Goal: Task Accomplishment & Management: Use online tool/utility

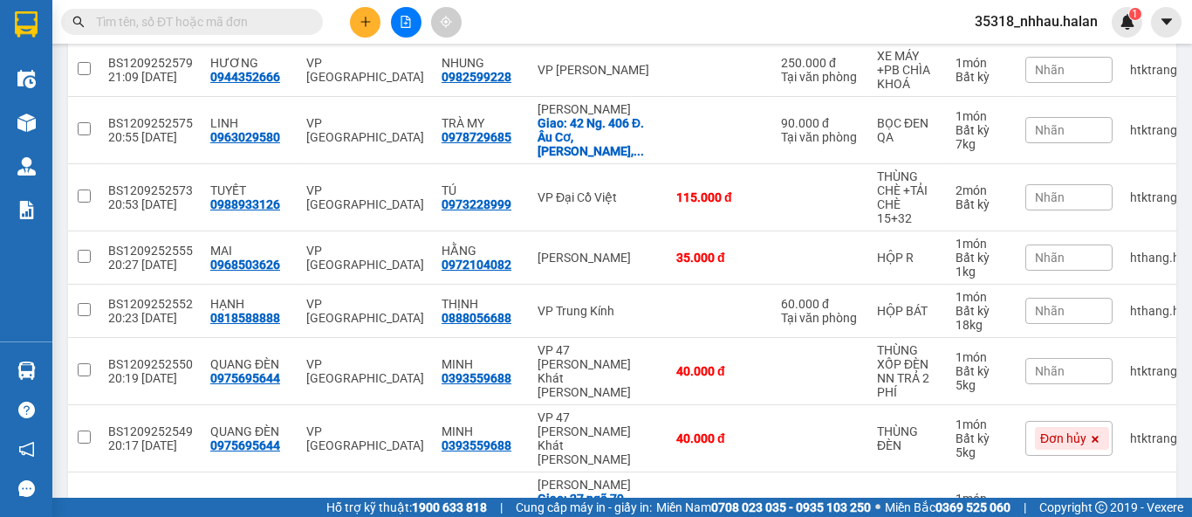
scroll to position [382, 0]
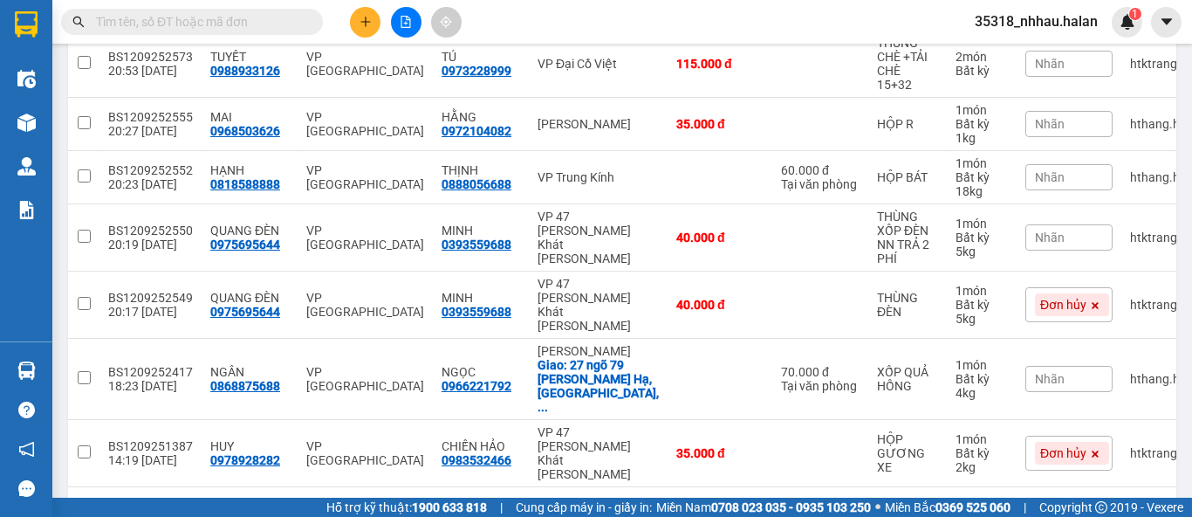
click at [1087, 506] on div "10 / trang" at bounding box center [1103, 514] width 54 height 17
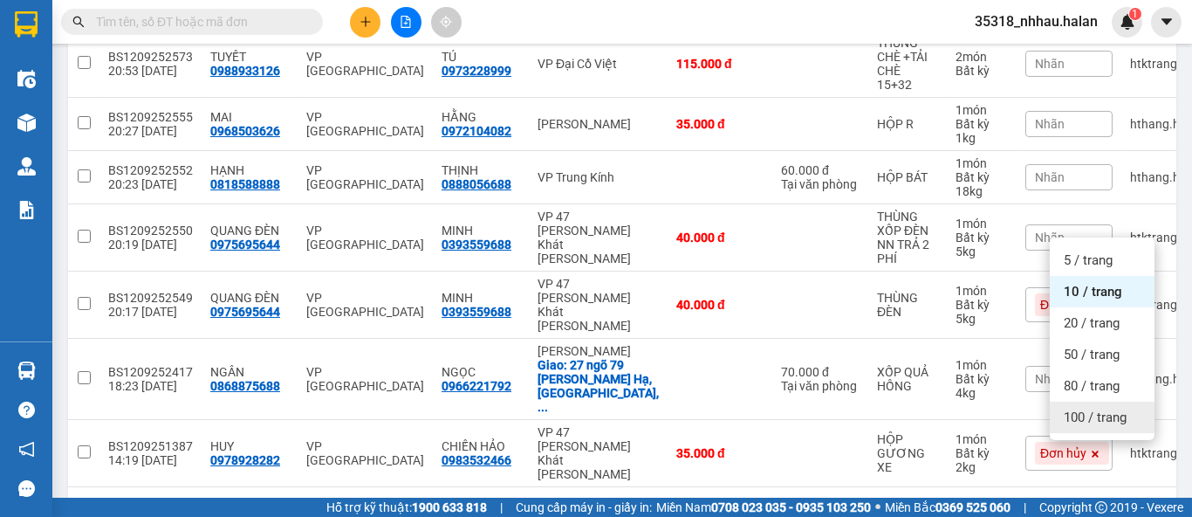
click at [1081, 410] on span "100 / trang" at bounding box center [1095, 416] width 63 height 17
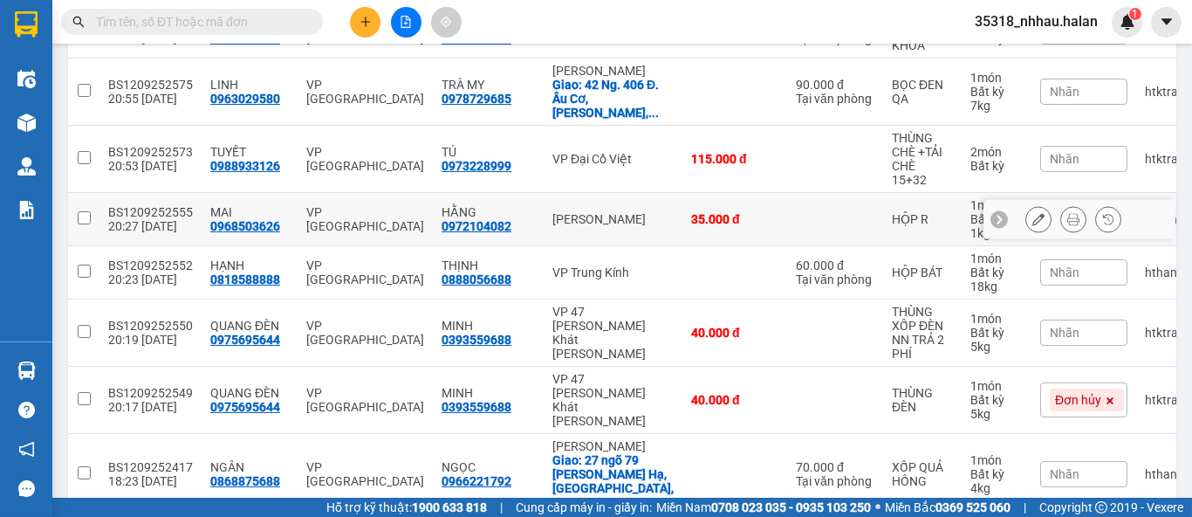
scroll to position [0, 0]
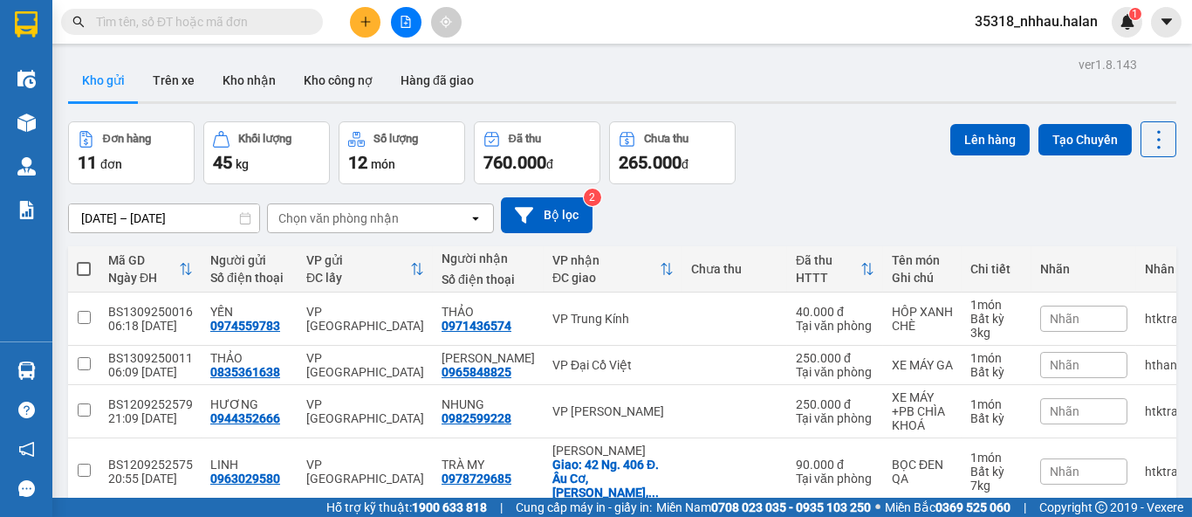
click at [378, 220] on div "Chọn văn phòng nhận" at bounding box center [338, 217] width 120 height 17
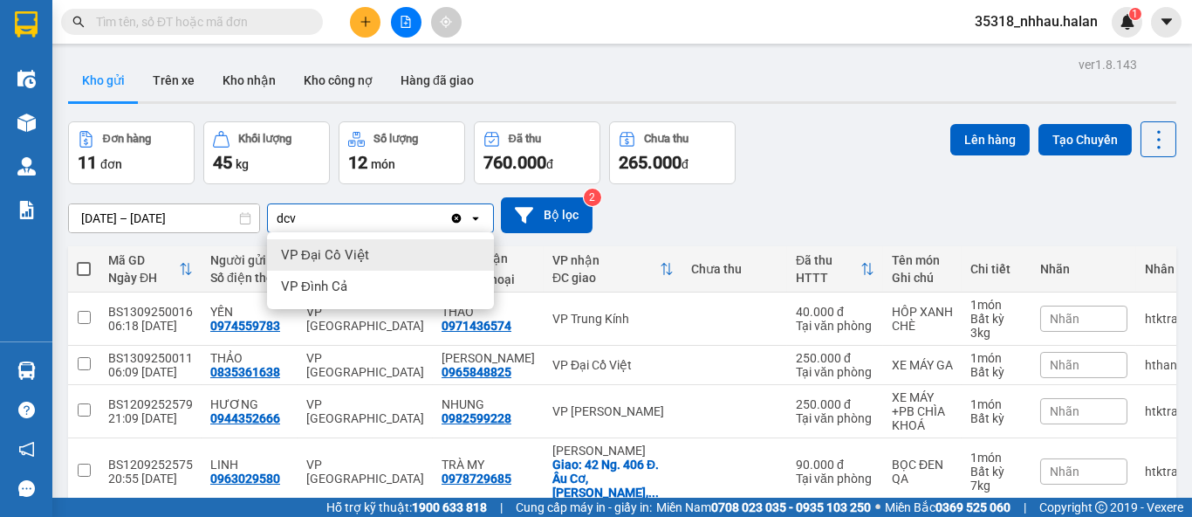
type input "dcv"
click at [375, 253] on div "VP Đại Cồ Việt" at bounding box center [380, 254] width 227 height 31
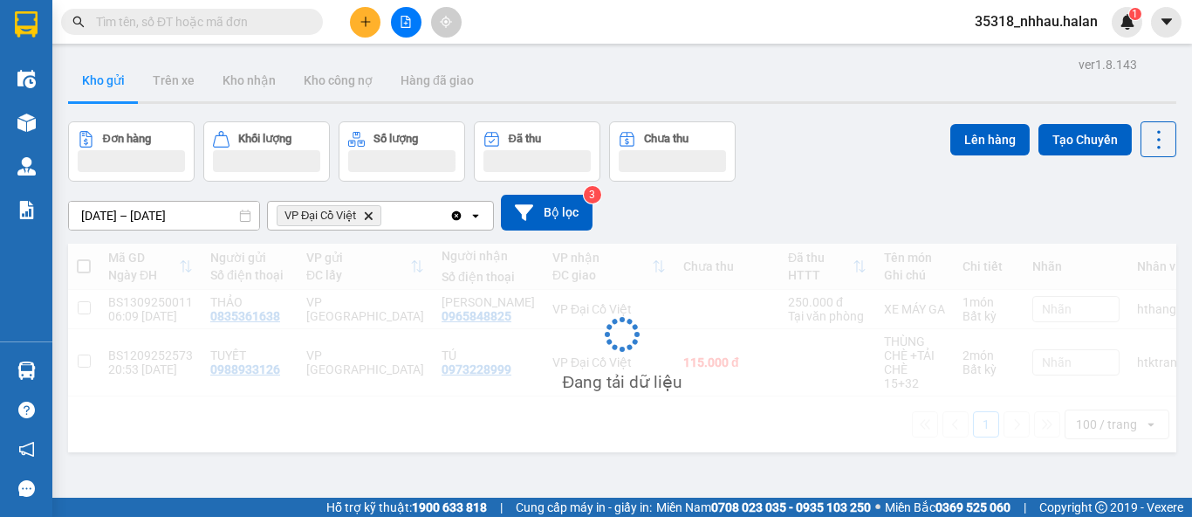
click at [427, 210] on div "VP Đại Cồ Việt Delete" at bounding box center [359, 216] width 182 height 28
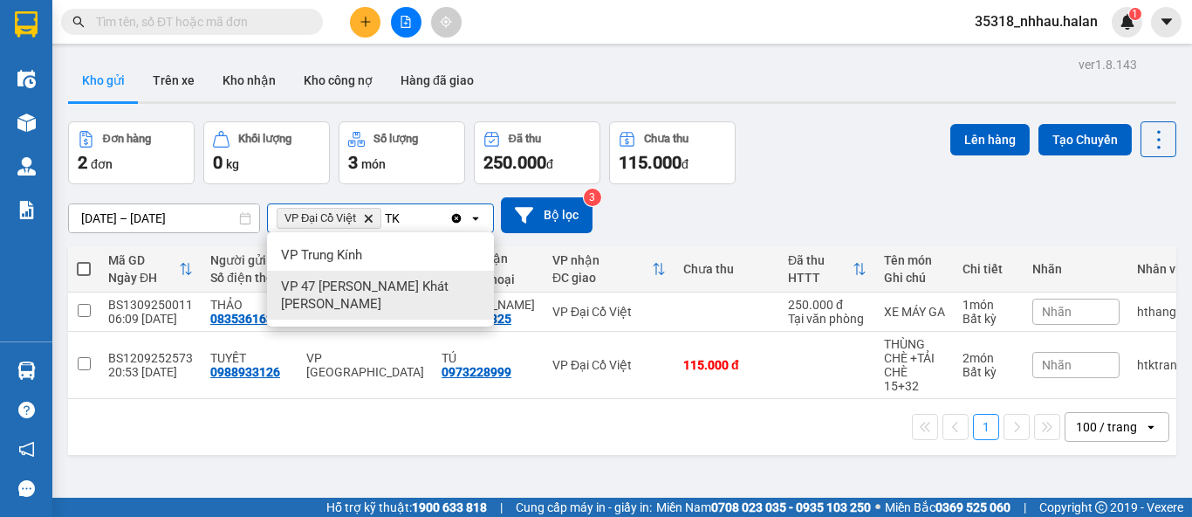
type input "TK"
click at [398, 288] on span "VP 47 [PERSON_NAME] Khát [PERSON_NAME]" at bounding box center [384, 295] width 206 height 35
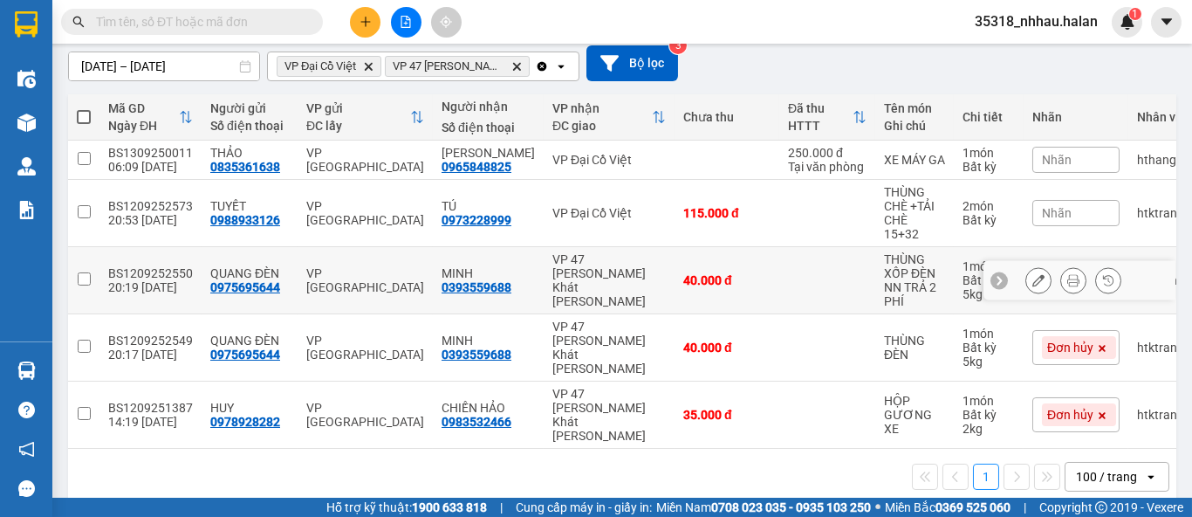
scroll to position [154, 0]
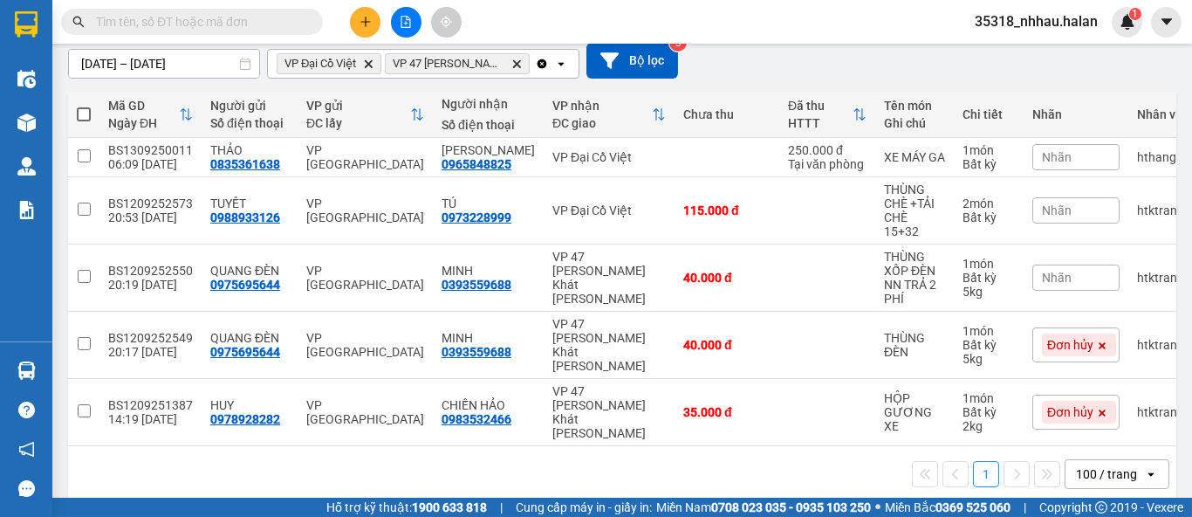
click at [536, 69] on icon "Clear all" at bounding box center [542, 64] width 14 height 14
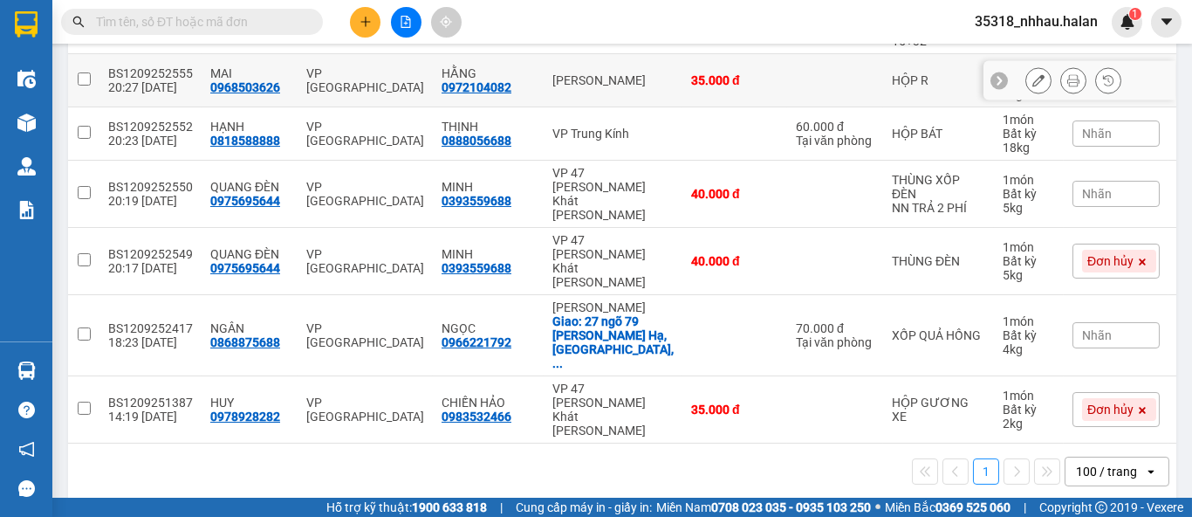
scroll to position [0, 0]
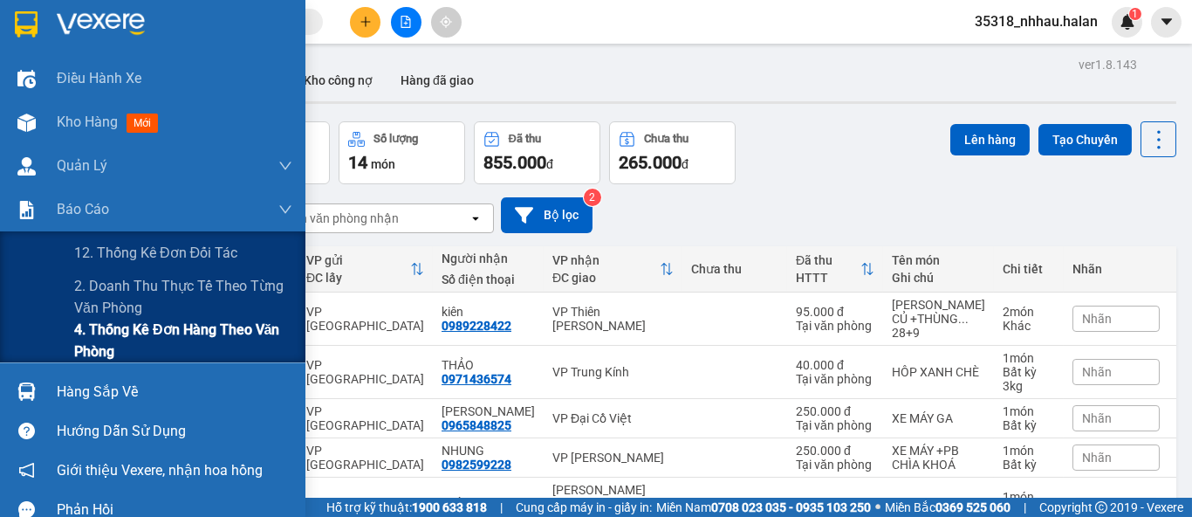
click at [105, 338] on span "4. Thống kê đơn hàng theo văn phòng" at bounding box center [183, 341] width 218 height 44
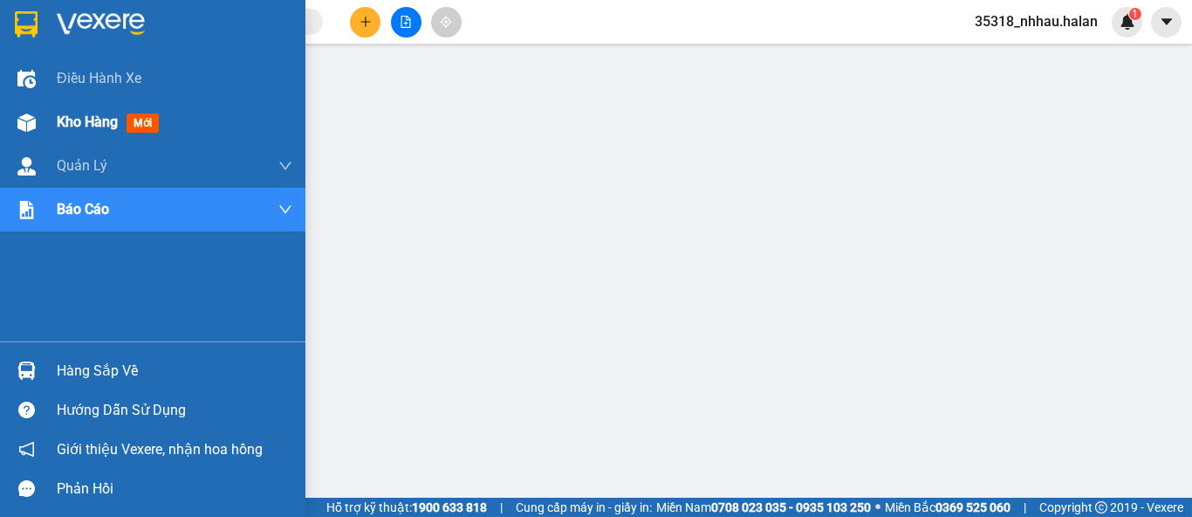
click at [79, 133] on div "Kho hàng mới" at bounding box center [111, 122] width 109 height 22
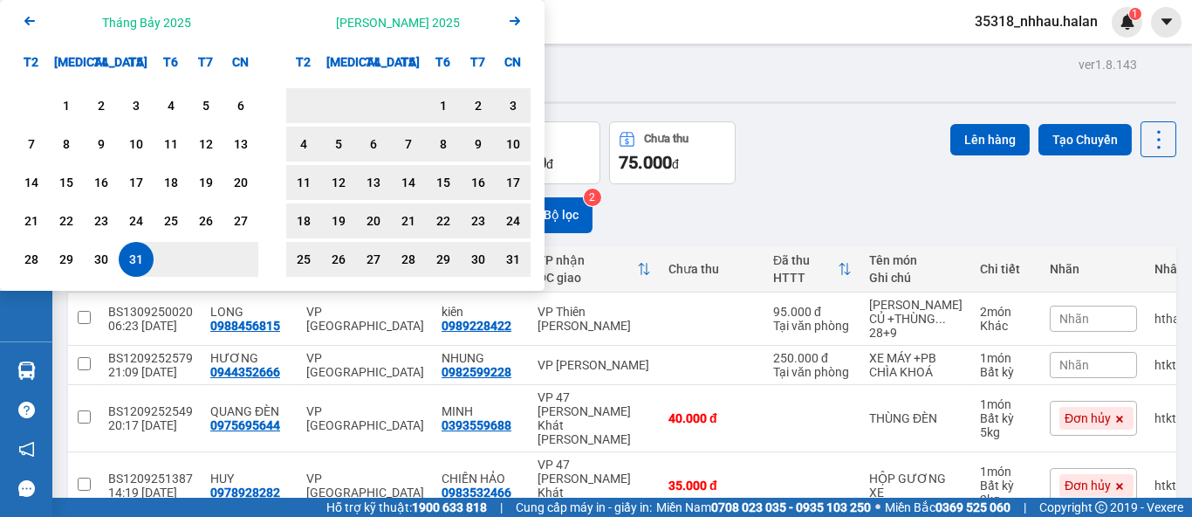
click at [516, 24] on icon "Next month." at bounding box center [515, 21] width 10 height 9
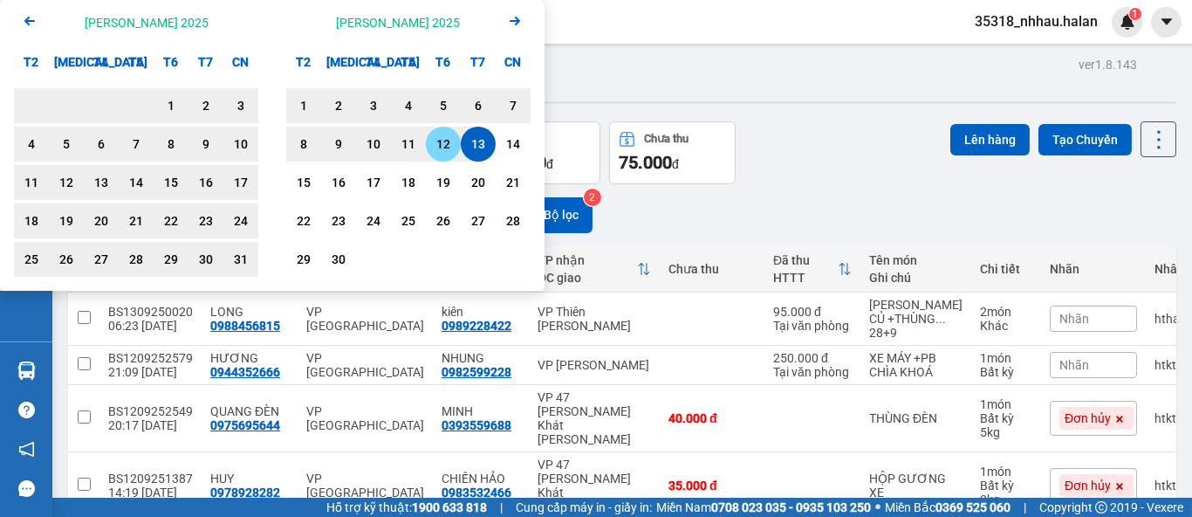
click at [440, 143] on div "12" at bounding box center [443, 144] width 24 height 21
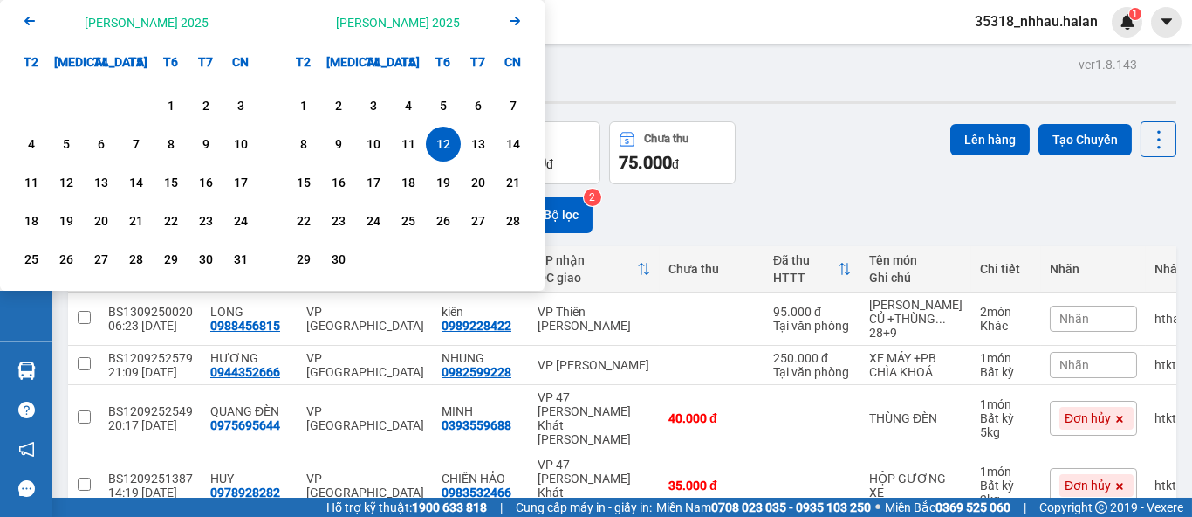
click at [440, 143] on div "12" at bounding box center [443, 144] width 24 height 21
type input "[DATE] – [DATE]"
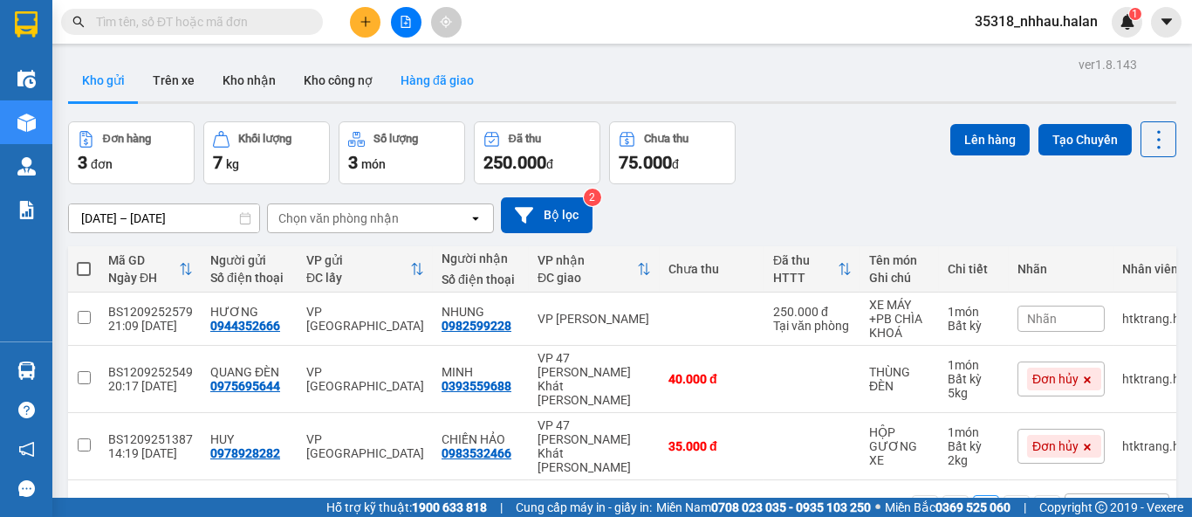
click at [432, 79] on button "Hàng đã giao" at bounding box center [437, 80] width 101 height 42
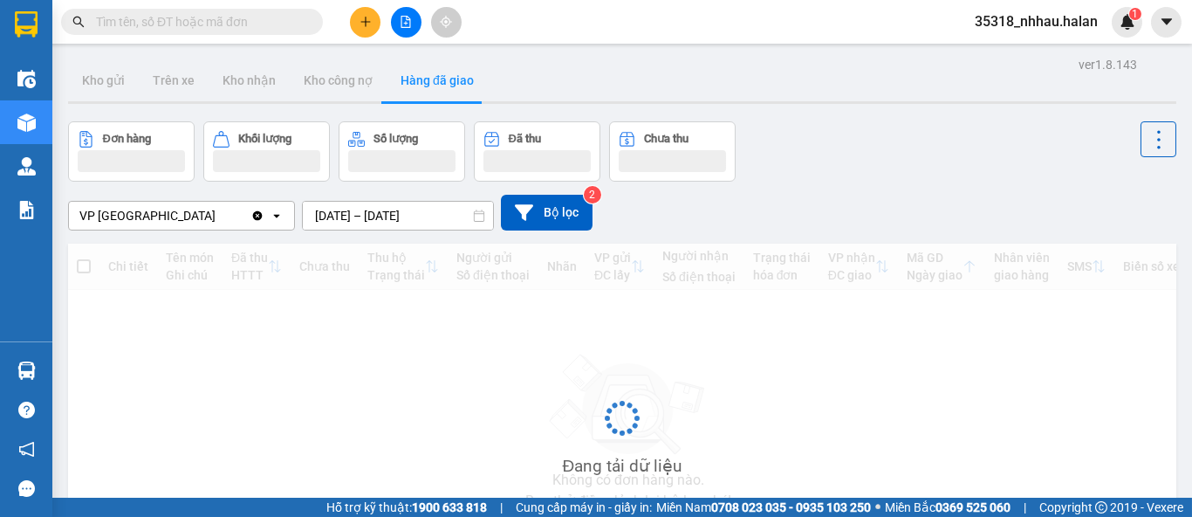
click at [372, 216] on div "ver 1.8.143 Kho gửi Trên xe Kho [PERSON_NAME] công nợ Hàng đã [PERSON_NAME] hàn…" at bounding box center [622, 338] width 1122 height 573
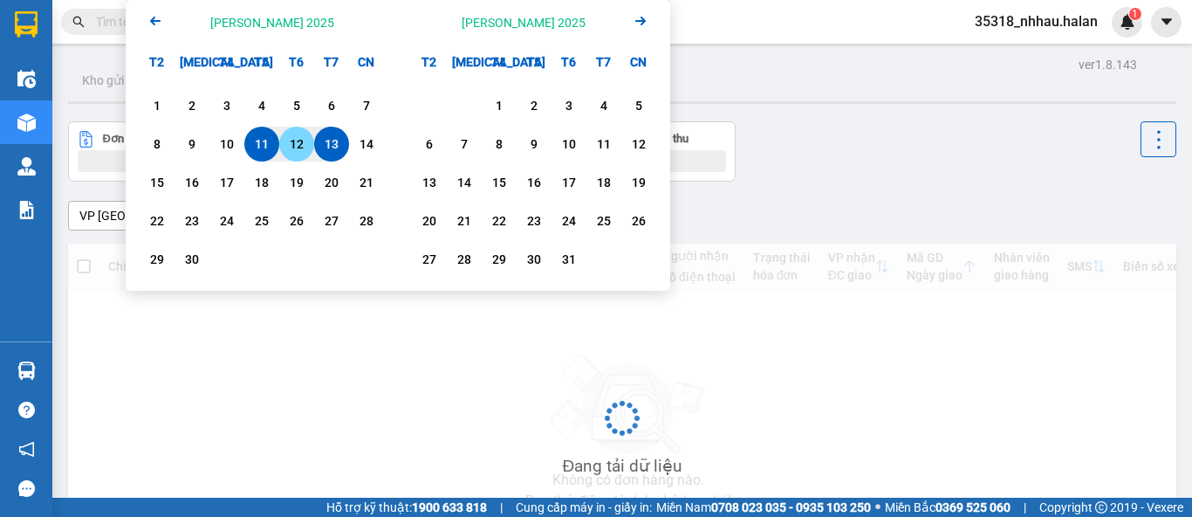
click at [295, 146] on div "12" at bounding box center [297, 144] width 24 height 21
type input "[DATE] – [DATE]"
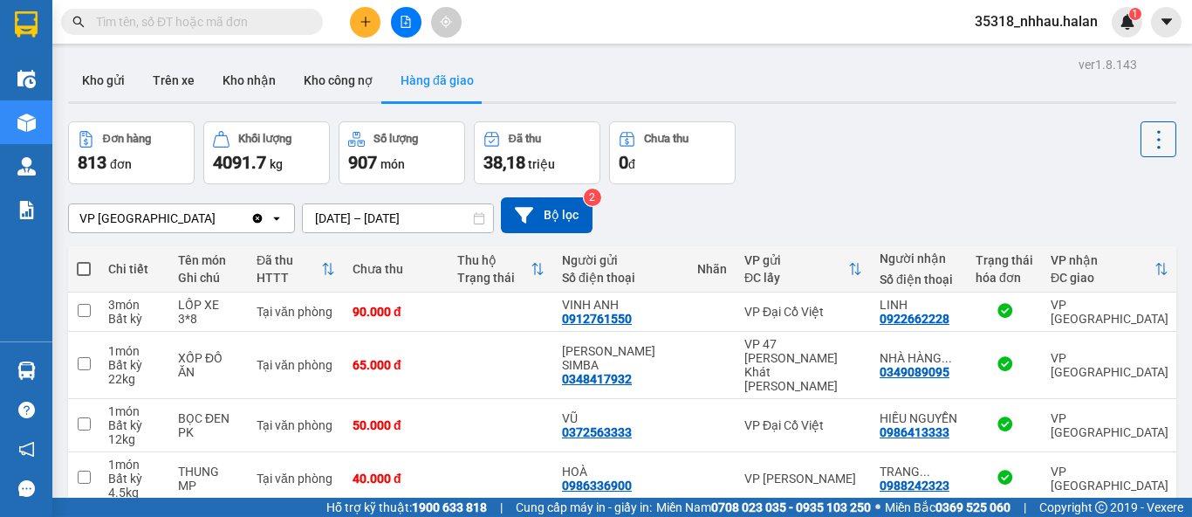
click at [1153, 135] on icon at bounding box center [1159, 139] width 24 height 24
click at [1123, 189] on span "Làm mới" at bounding box center [1120, 186] width 48 height 17
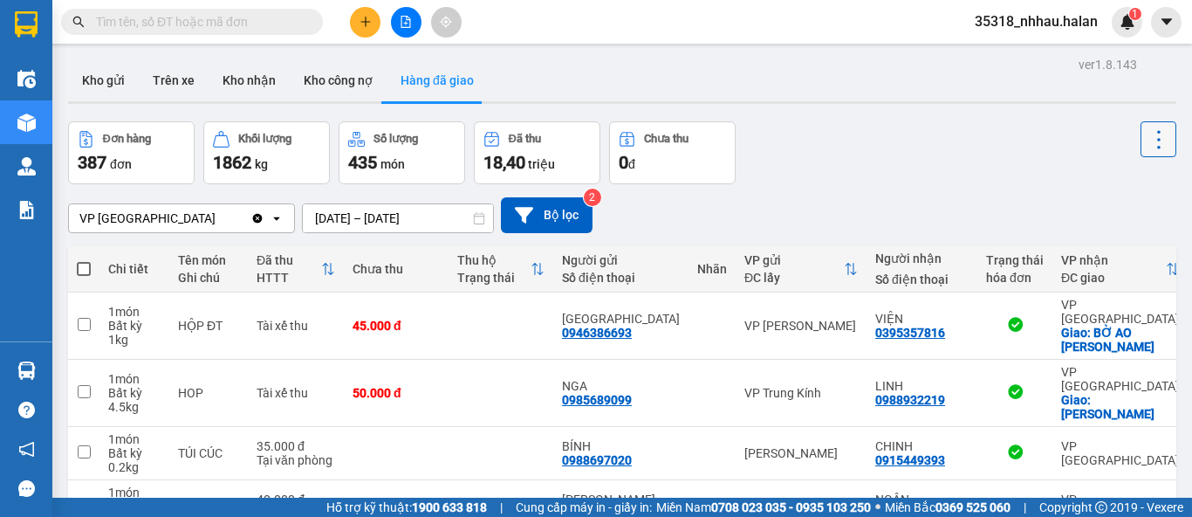
click at [1147, 135] on icon at bounding box center [1159, 139] width 24 height 24
click at [1134, 193] on span "Làm mới" at bounding box center [1120, 186] width 48 height 17
click at [431, 81] on button "Hàng đã giao" at bounding box center [437, 80] width 101 height 42
click at [253, 79] on button "Kho nhận" at bounding box center [249, 80] width 81 height 42
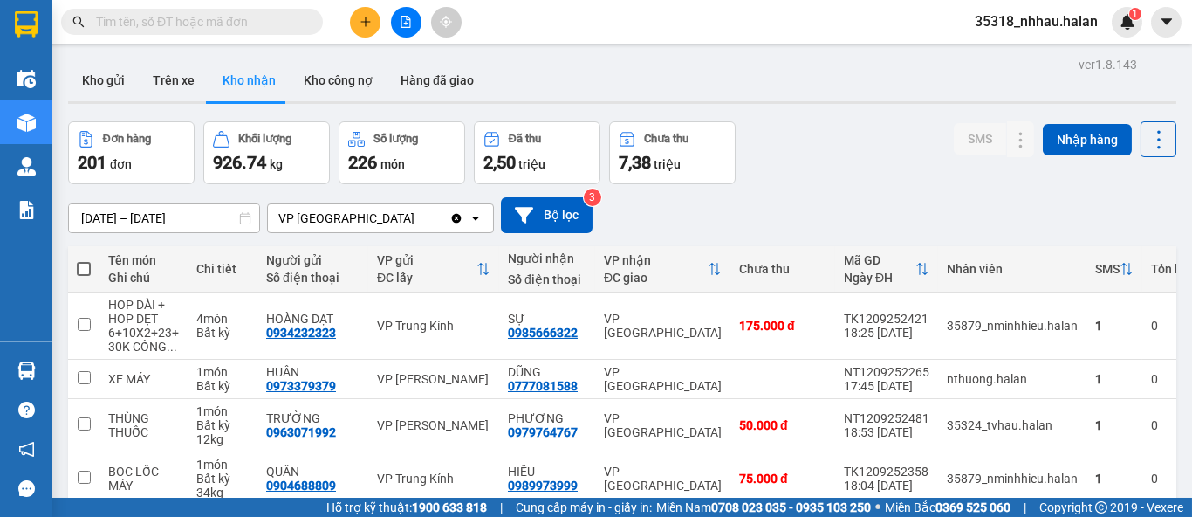
click at [175, 217] on div "ver 1.8.143 Kho gửi Trên xe Kho [PERSON_NAME] công nợ Hàng đã [PERSON_NAME] hàn…" at bounding box center [622, 469] width 1122 height 835
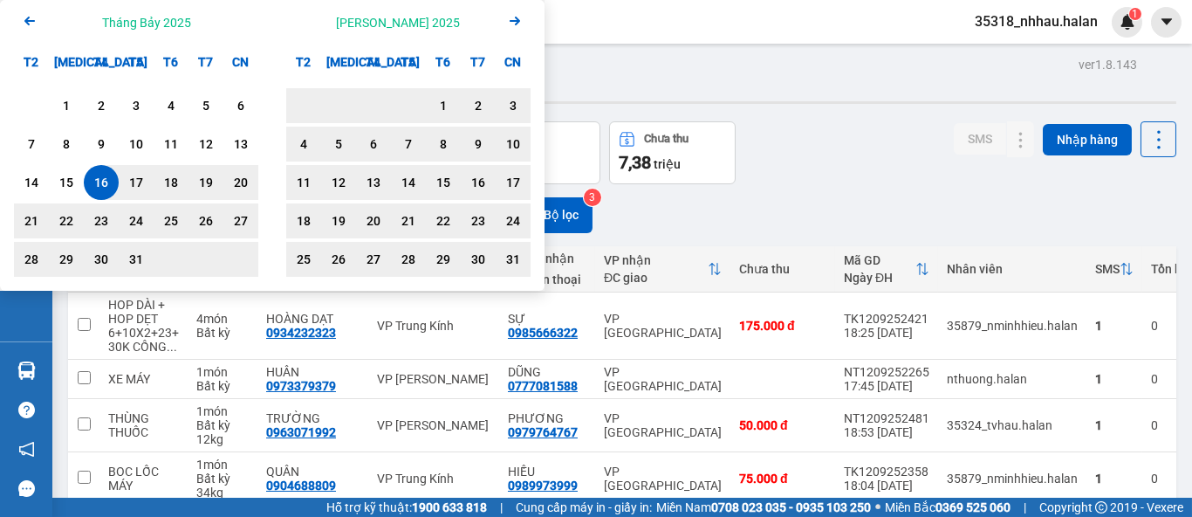
click at [509, 22] on icon "Arrow Right" at bounding box center [514, 20] width 21 height 21
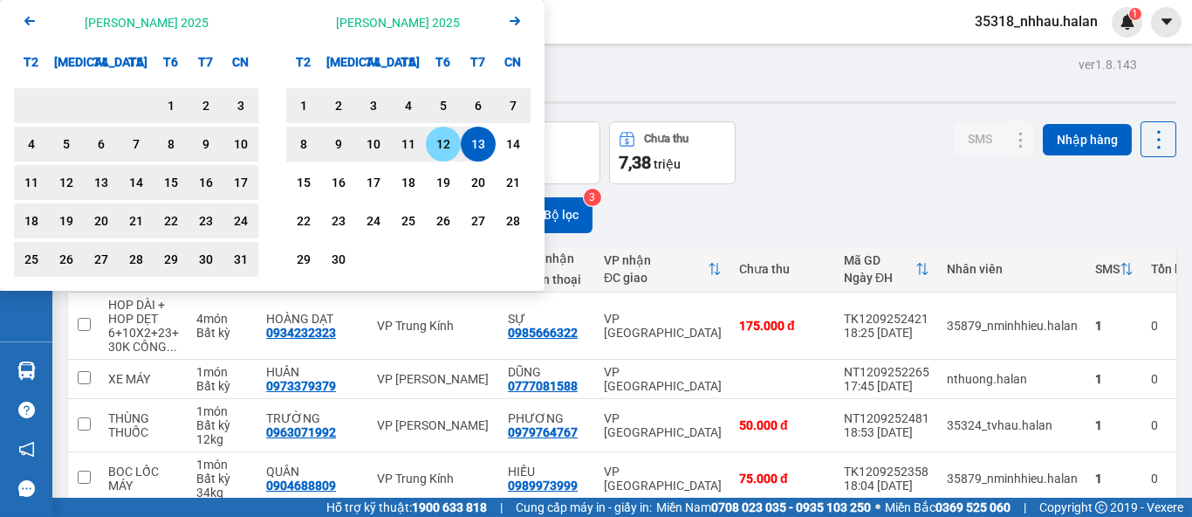
click at [453, 140] on div "12" at bounding box center [443, 144] width 24 height 21
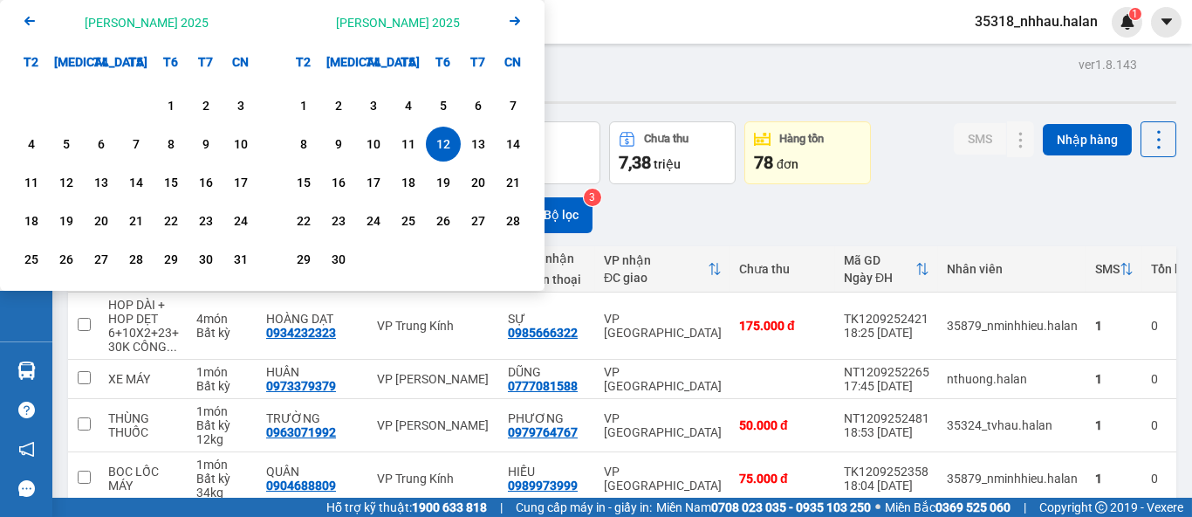
click at [450, 143] on div "12" at bounding box center [443, 144] width 24 height 21
type input "[DATE] – [DATE]"
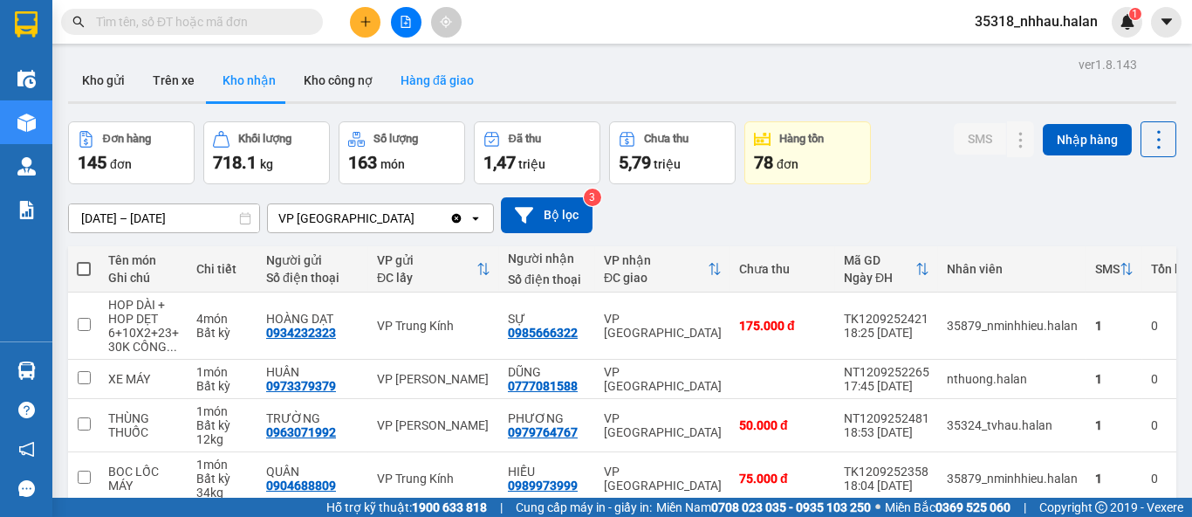
click at [453, 81] on button "Hàng đã giao" at bounding box center [437, 80] width 101 height 42
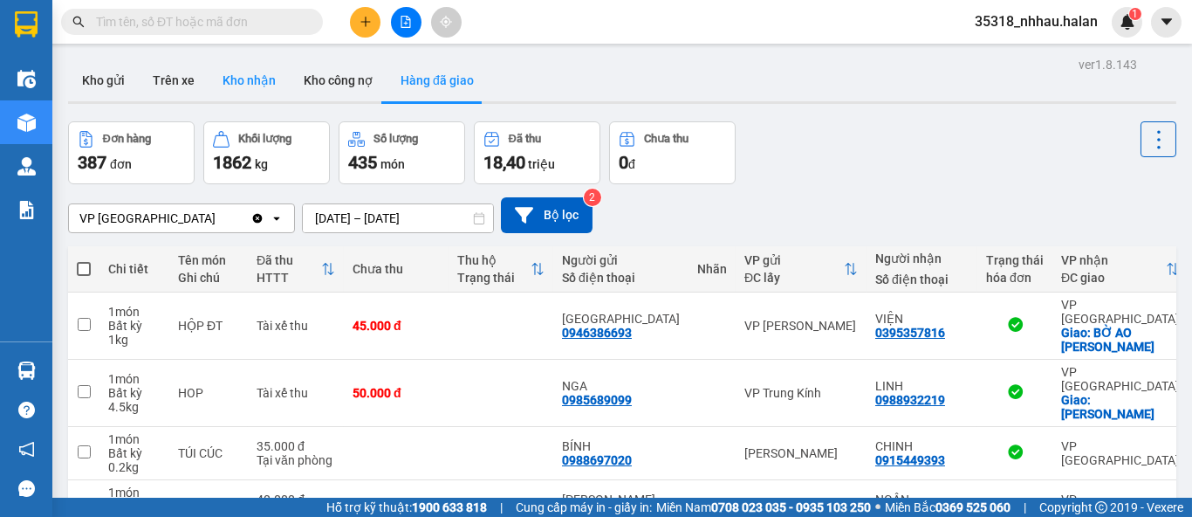
click at [253, 86] on button "Kho nhận" at bounding box center [249, 80] width 81 height 42
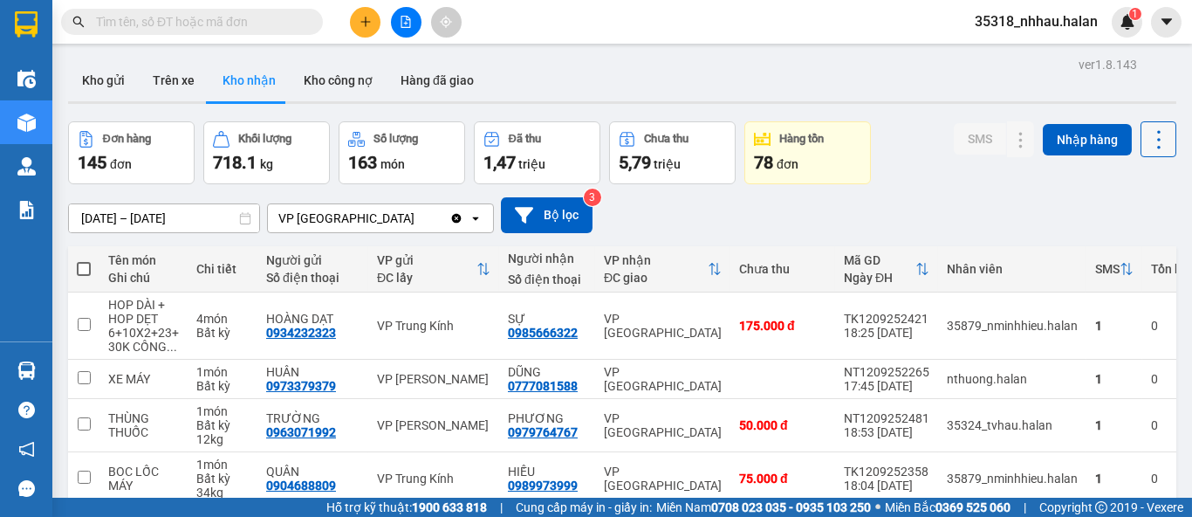
click at [1153, 137] on icon at bounding box center [1159, 139] width 24 height 24
click at [1128, 221] on span "Làm mới" at bounding box center [1120, 217] width 48 height 17
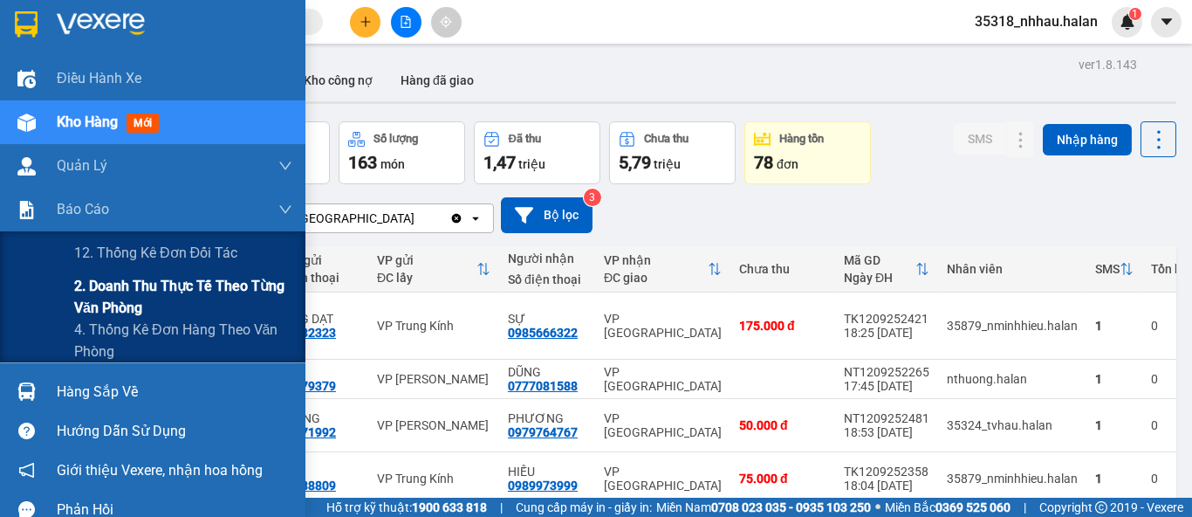
click at [95, 292] on span "2. Doanh thu thực tế theo từng văn phòng" at bounding box center [183, 297] width 218 height 44
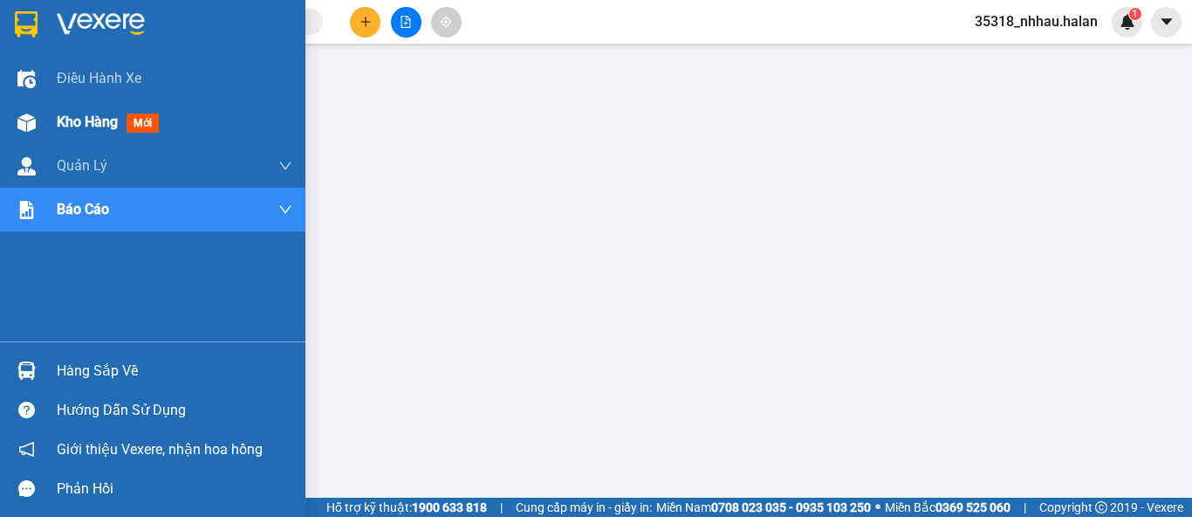
click at [78, 124] on span "Kho hàng" at bounding box center [87, 121] width 61 height 17
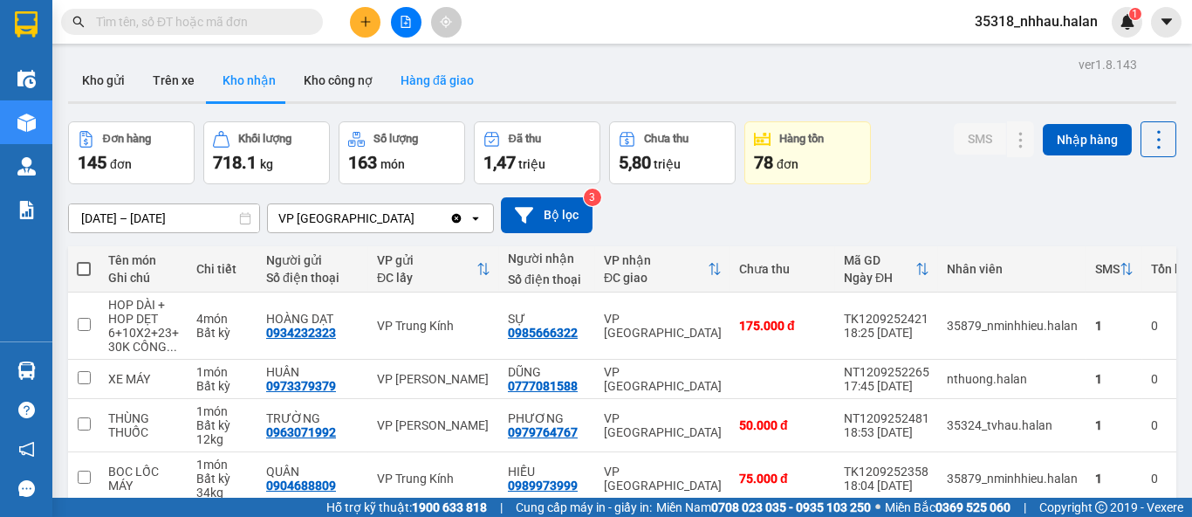
click at [443, 78] on button "Hàng đã giao" at bounding box center [437, 80] width 101 height 42
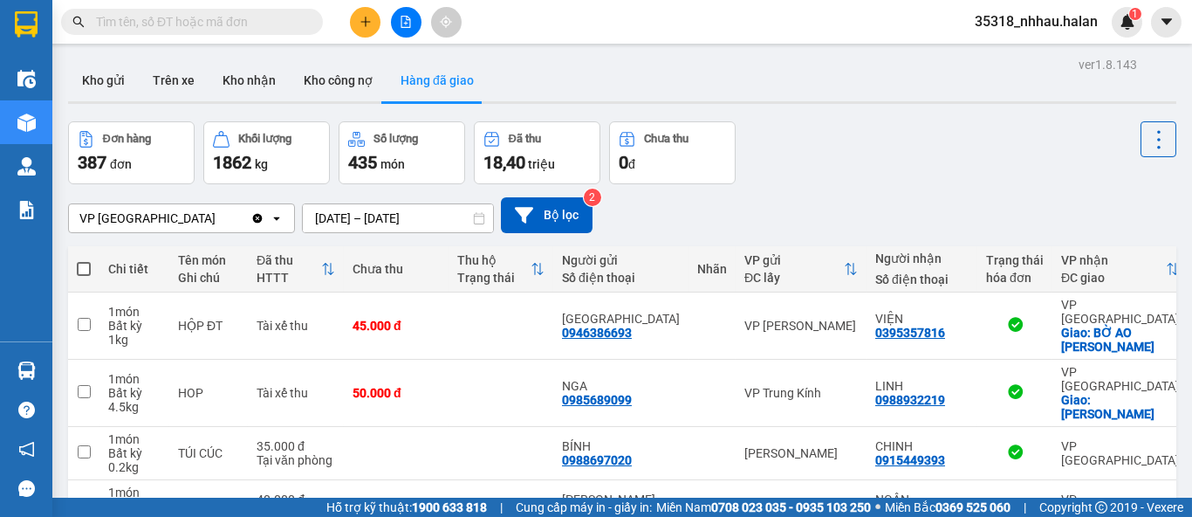
scroll to position [408, 0]
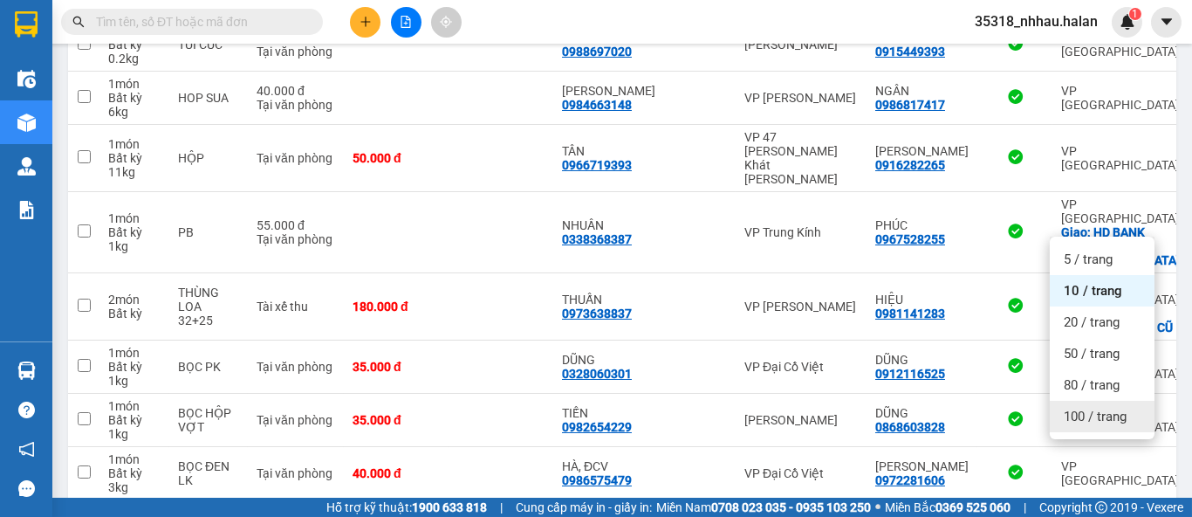
click at [1093, 420] on span "100 / trang" at bounding box center [1095, 416] width 63 height 17
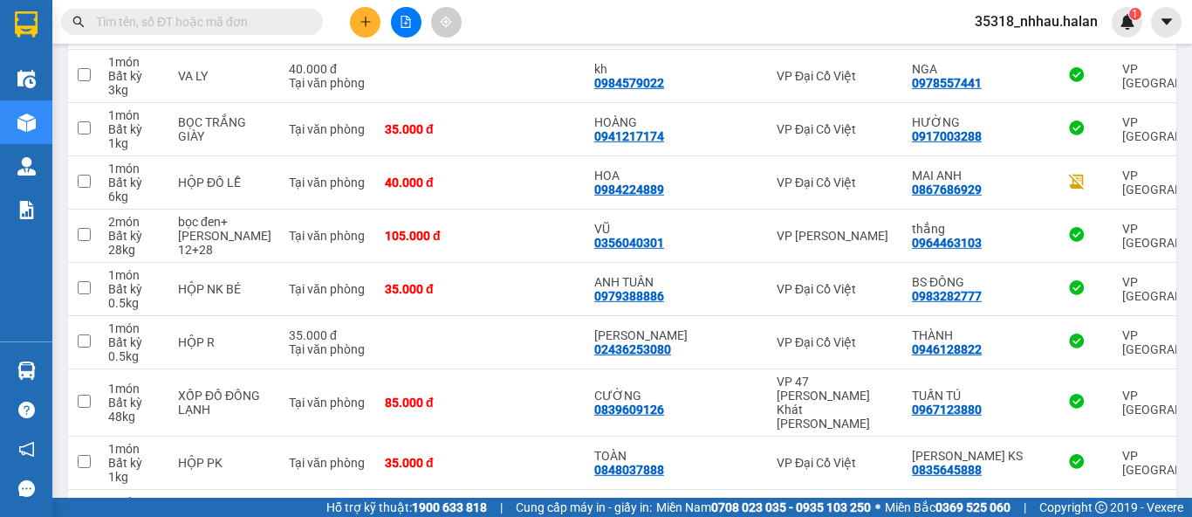
scroll to position [5233, 0]
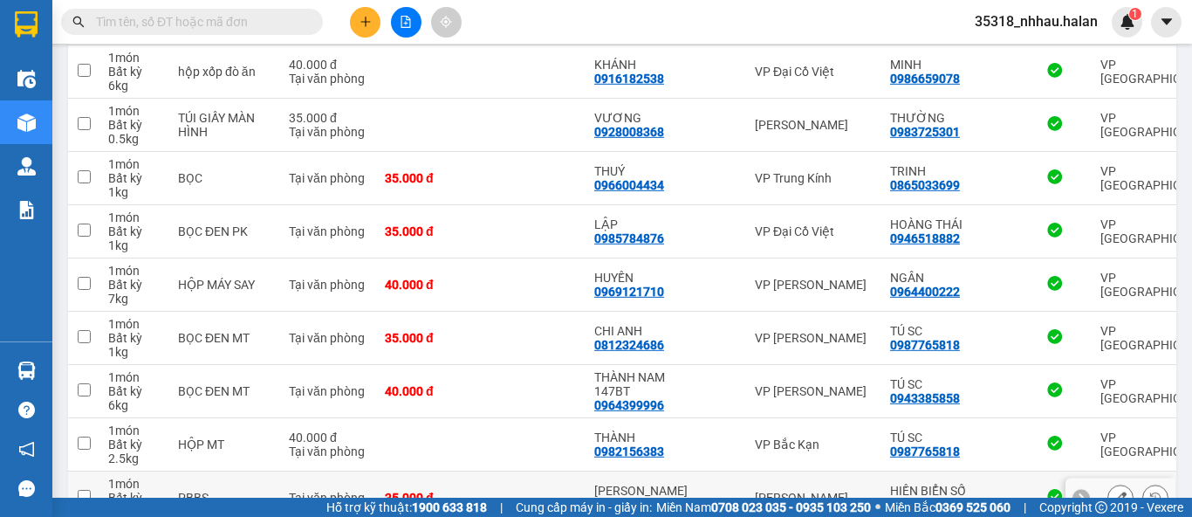
scroll to position [5219, 0]
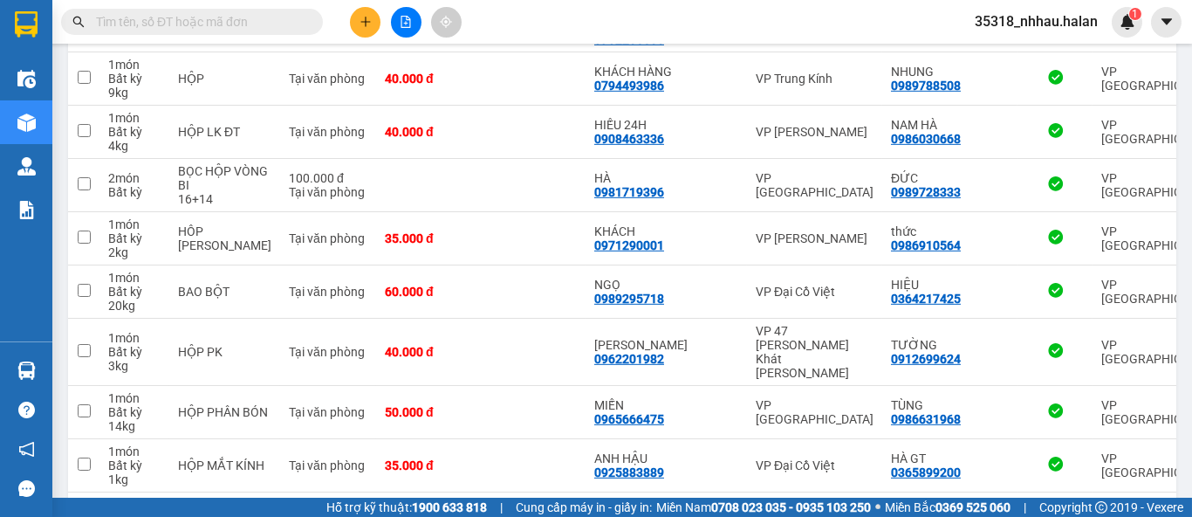
scroll to position [5205, 0]
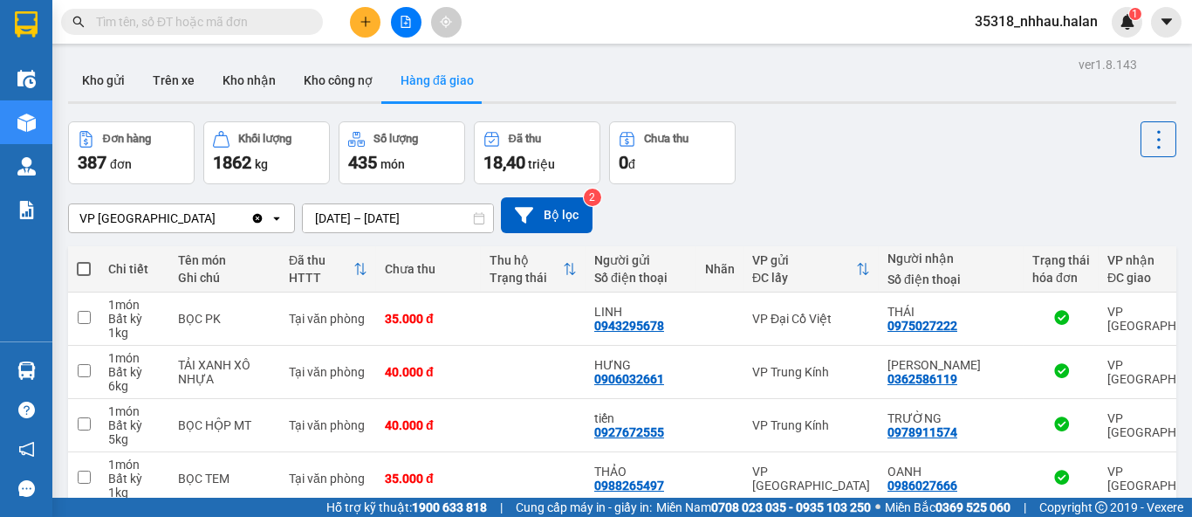
scroll to position [0, 0]
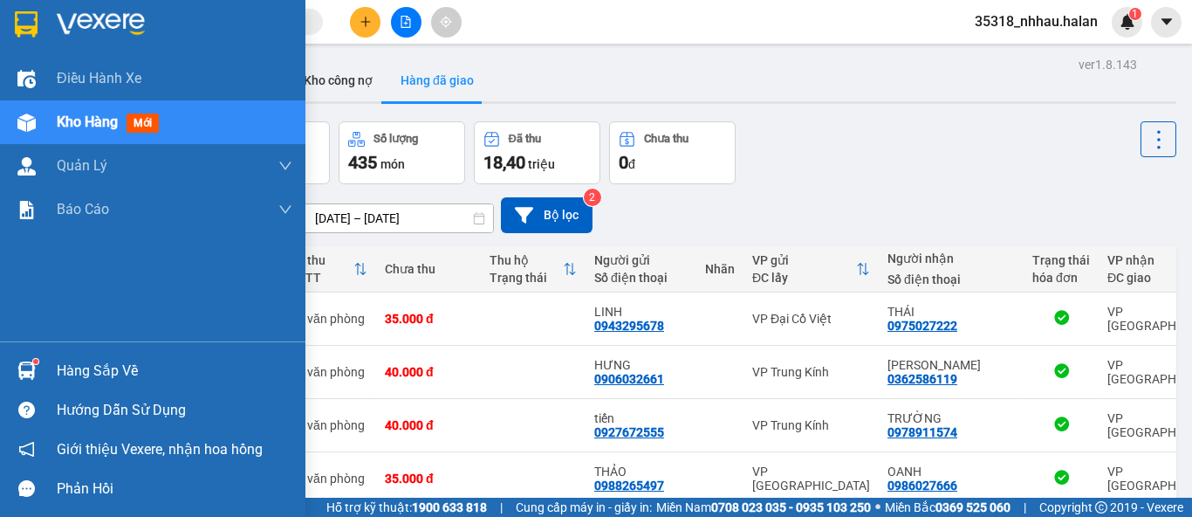
drag, startPoint x: 77, startPoint y: 373, endPoint x: 210, endPoint y: 333, distance: 139.2
click at [79, 371] on div "Hàng sắp về" at bounding box center [175, 371] width 236 height 26
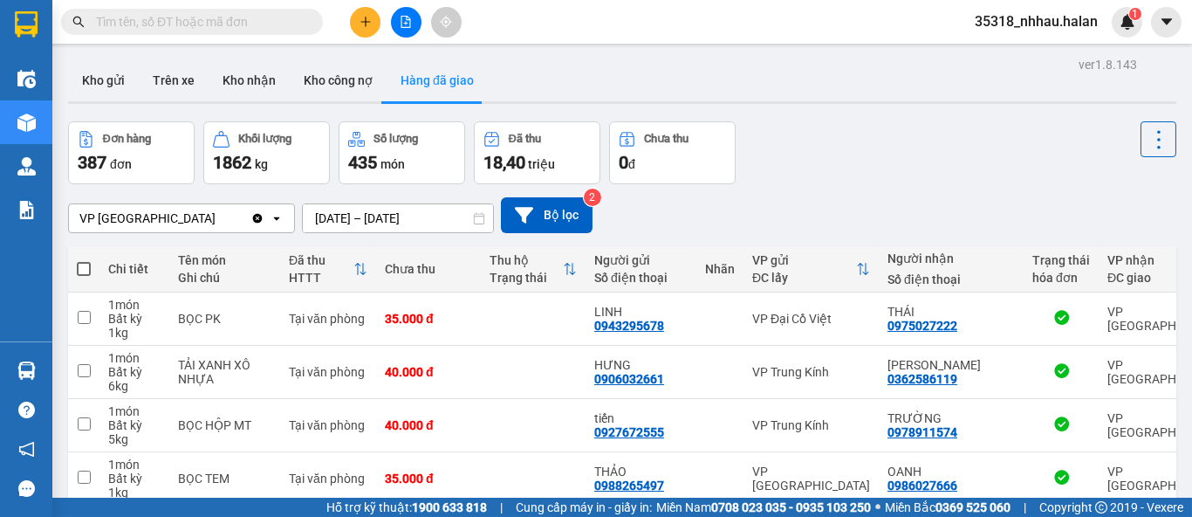
click at [906, 179] on section "Kết quả [PERSON_NAME] ( 0 ) Bộ lọc No Data 35318_nhhau.halan 1 Điều [PERSON_NAM…" at bounding box center [596, 258] width 1192 height 517
click at [104, 80] on button "Kho gửi" at bounding box center [103, 80] width 71 height 42
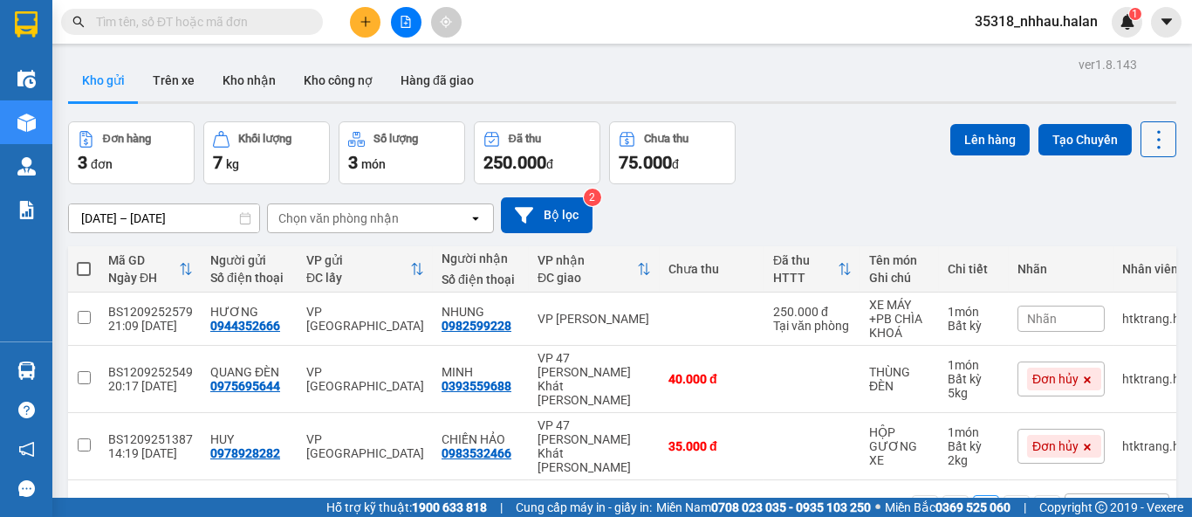
click at [1147, 144] on icon at bounding box center [1159, 139] width 24 height 24
click at [1124, 251] on span "Làm mới" at bounding box center [1120, 249] width 48 height 17
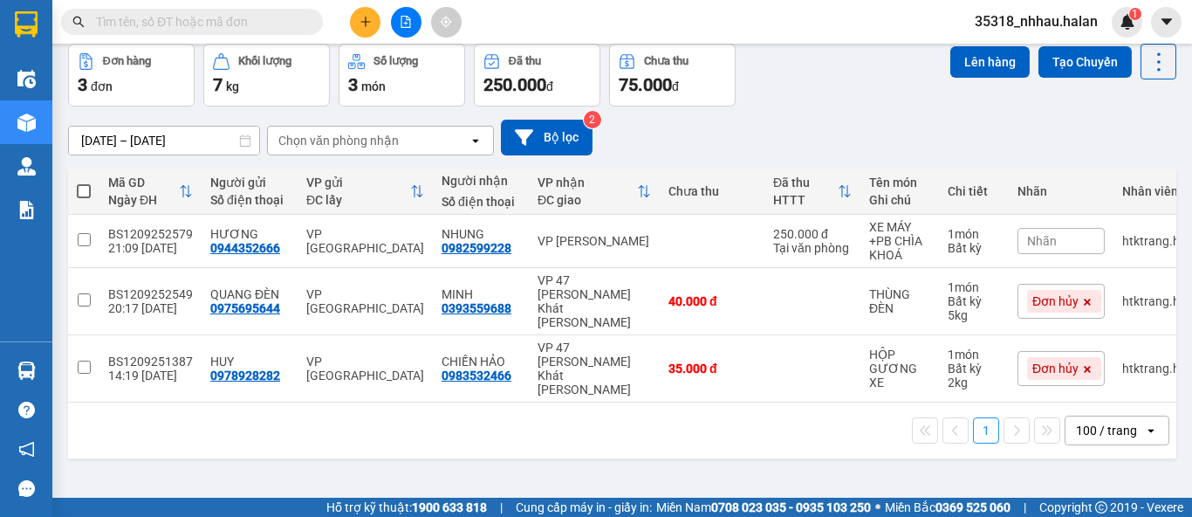
scroll to position [79, 0]
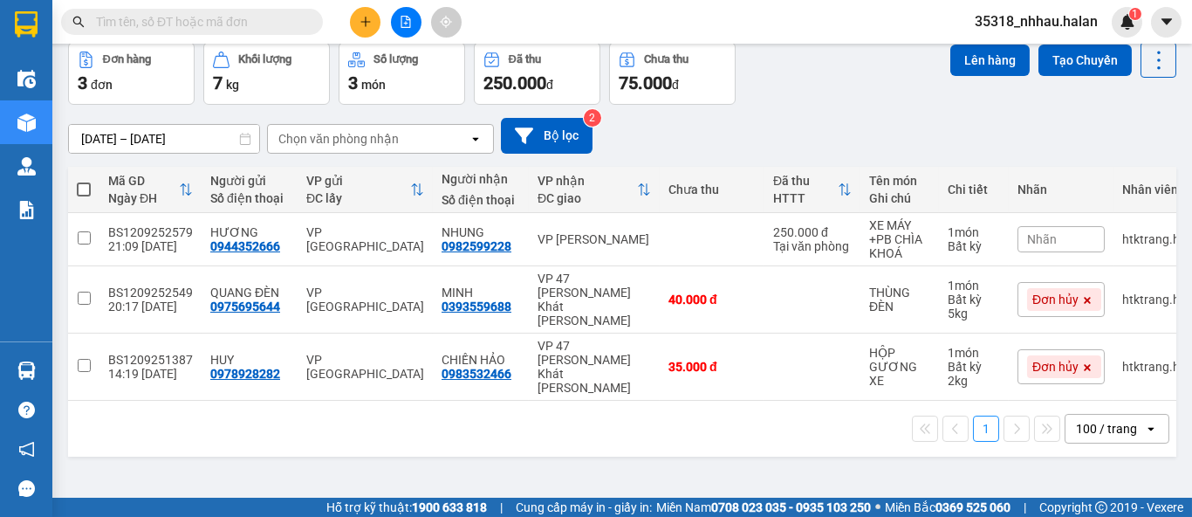
click at [146, 141] on input "[DATE] – [DATE]" at bounding box center [164, 139] width 190 height 28
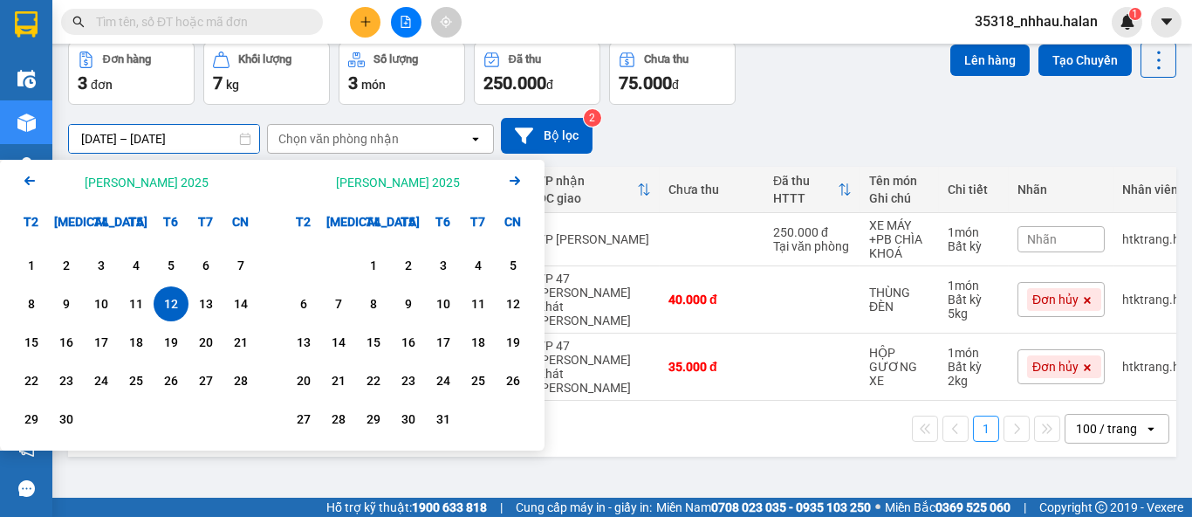
click at [168, 301] on div "12" at bounding box center [171, 303] width 24 height 21
click at [197, 301] on div "13" at bounding box center [206, 303] width 24 height 21
type input "[DATE] – [DATE]"
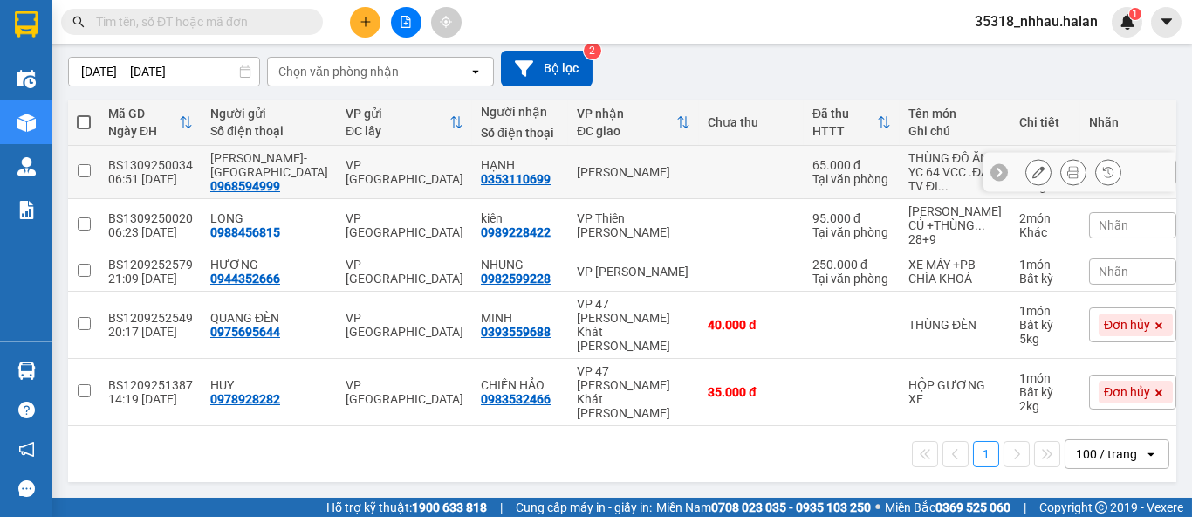
scroll to position [168, 0]
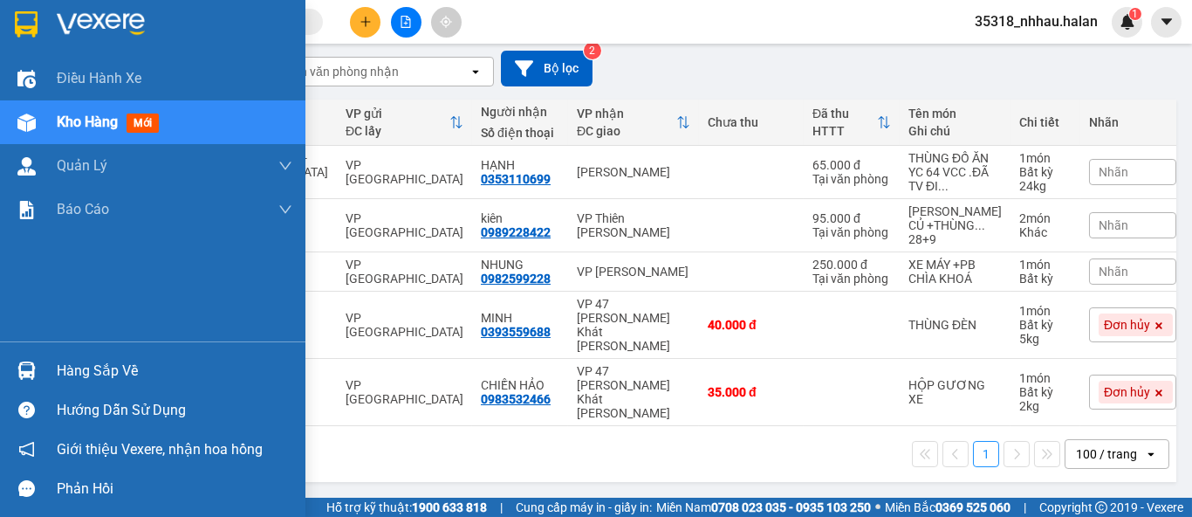
click at [68, 372] on div "Hàng sắp về" at bounding box center [175, 371] width 236 height 26
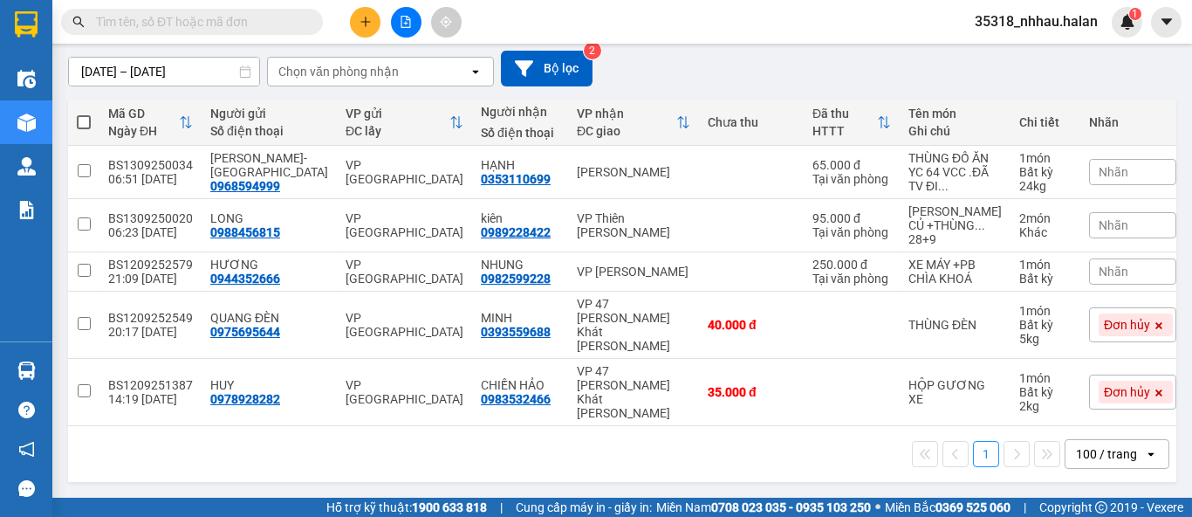
click at [601, 13] on section "Kết quả [PERSON_NAME] ( 0 ) Bộ lọc No Data 35318_nhhau.halan 1 Điều [PERSON_NAM…" at bounding box center [596, 258] width 1192 height 517
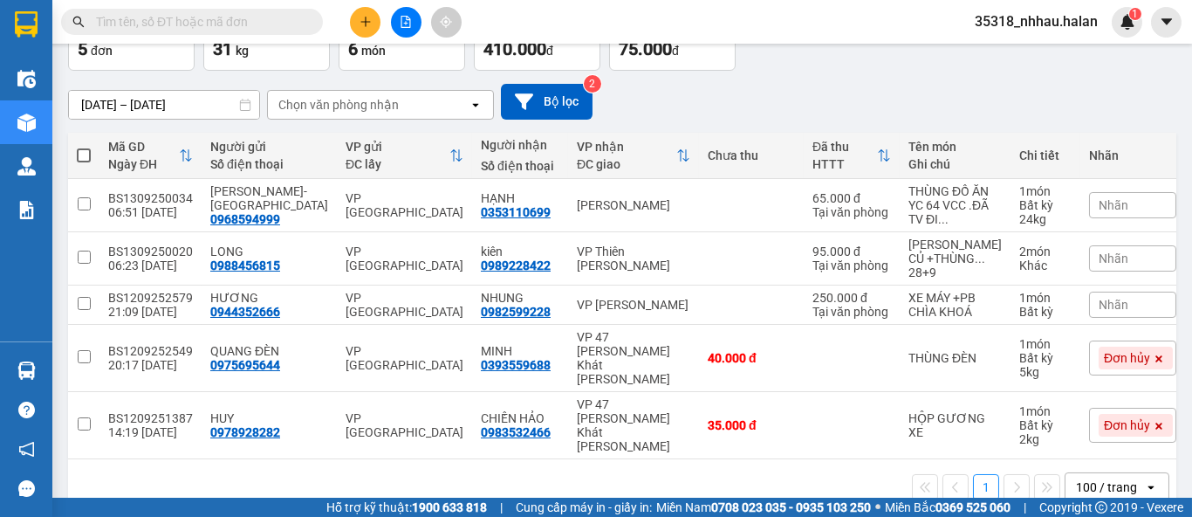
scroll to position [0, 0]
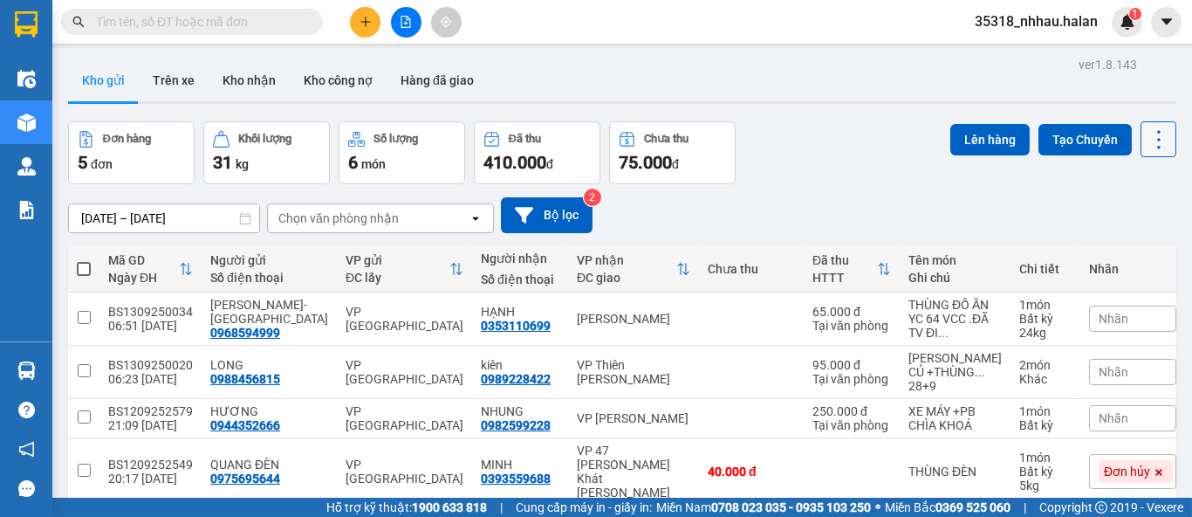
click at [1157, 137] on button at bounding box center [1159, 139] width 36 height 36
click at [1130, 244] on span "Làm mới" at bounding box center [1120, 249] width 48 height 17
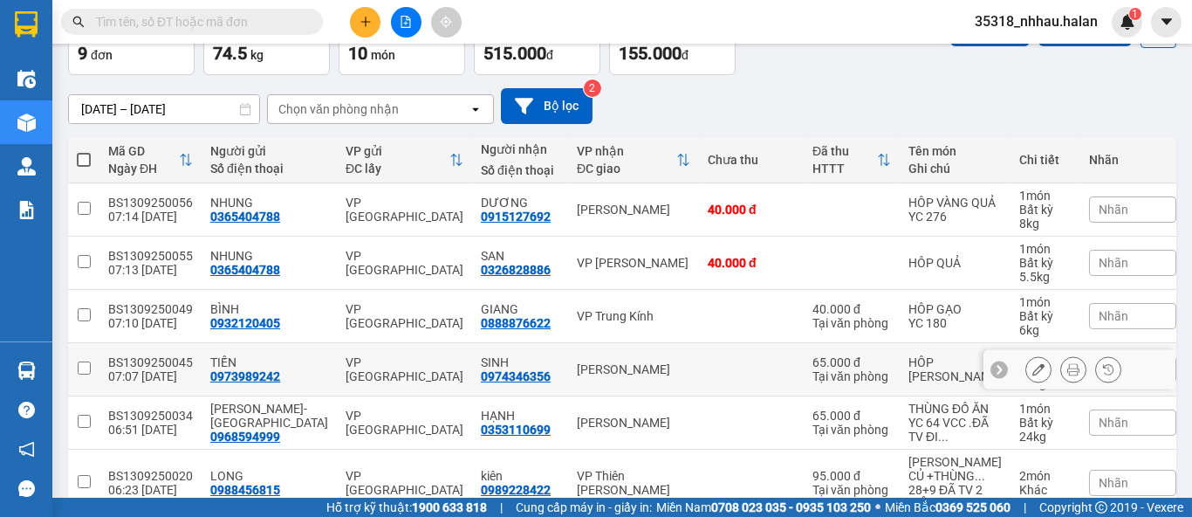
scroll to position [106, 0]
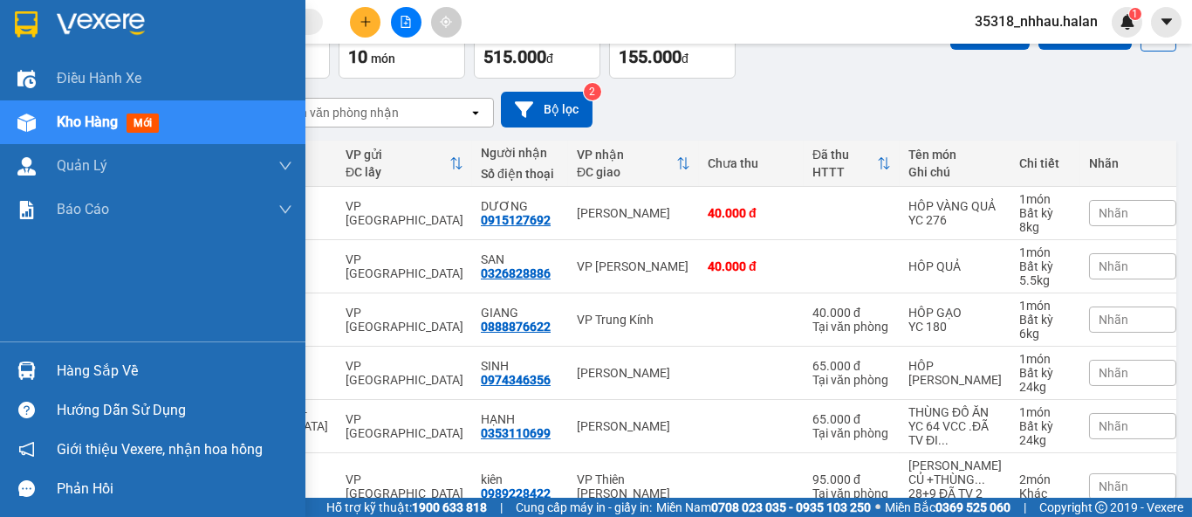
click at [35, 363] on div at bounding box center [26, 370] width 31 height 31
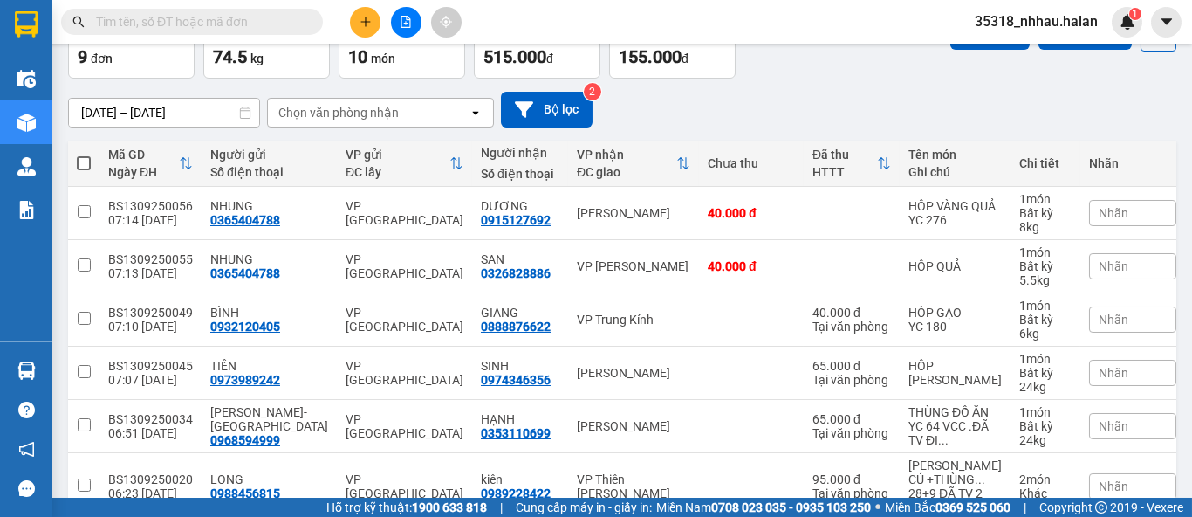
click at [671, 86] on section "Kết quả [PERSON_NAME] ( 0 ) Bộ lọc No Data 35318_nhhau.halan 1 Điều [PERSON_NAM…" at bounding box center [596, 258] width 1192 height 517
click at [380, 118] on div "Chọn văn phòng nhận" at bounding box center [338, 112] width 120 height 17
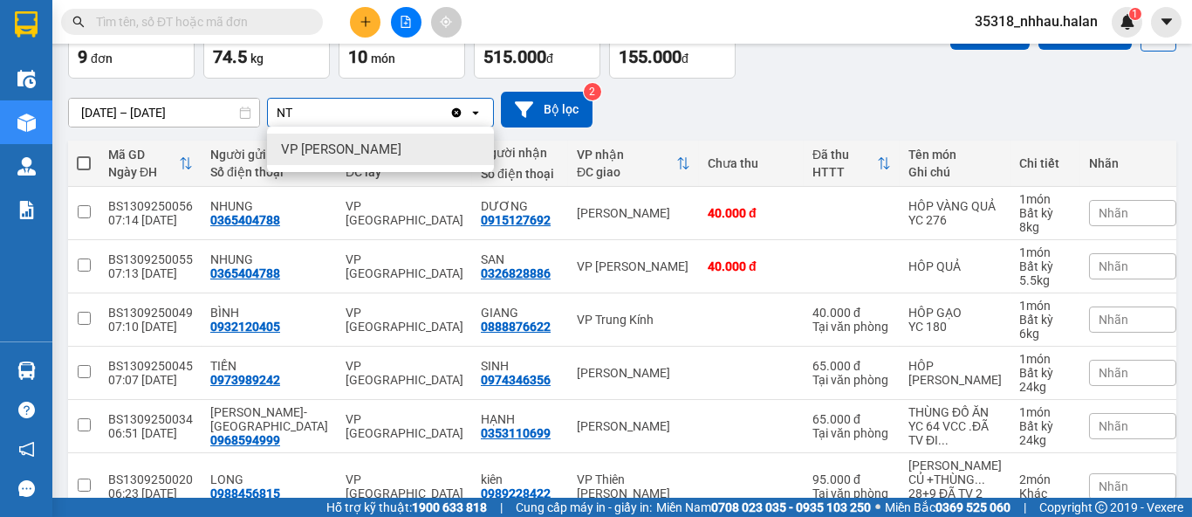
type input "NT"
click at [392, 149] on div "VP [PERSON_NAME]" at bounding box center [380, 149] width 227 height 31
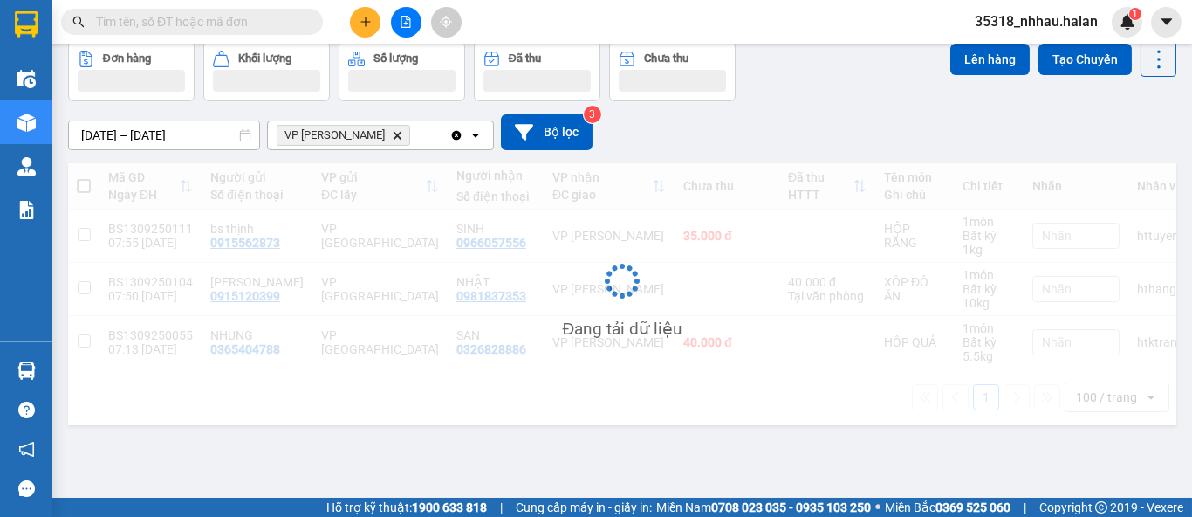
scroll to position [79, 0]
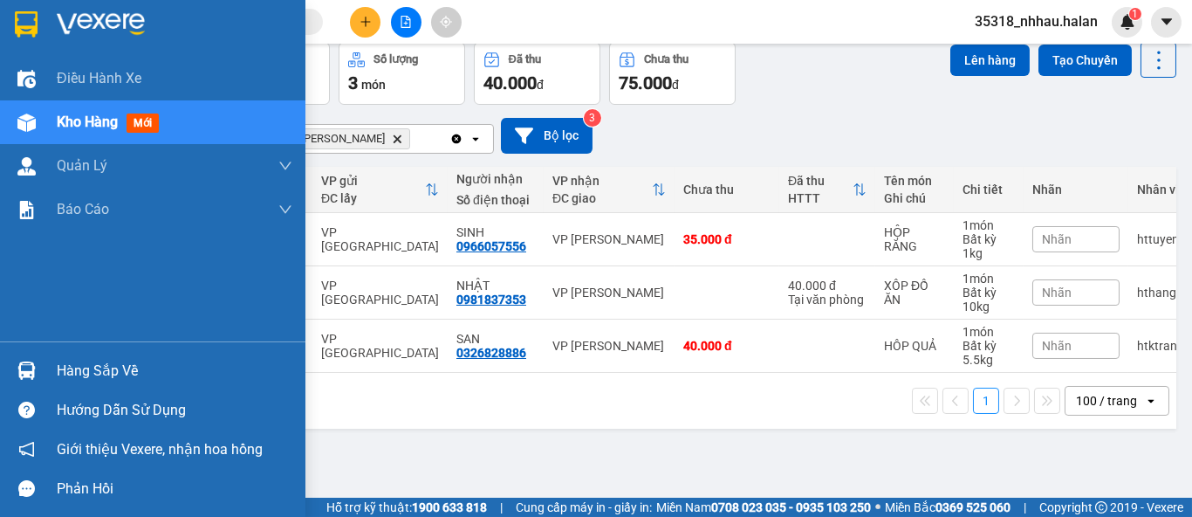
drag, startPoint x: 47, startPoint y: 367, endPoint x: 71, endPoint y: 357, distance: 25.4
click at [50, 365] on div "Hàng sắp về" at bounding box center [152, 370] width 305 height 39
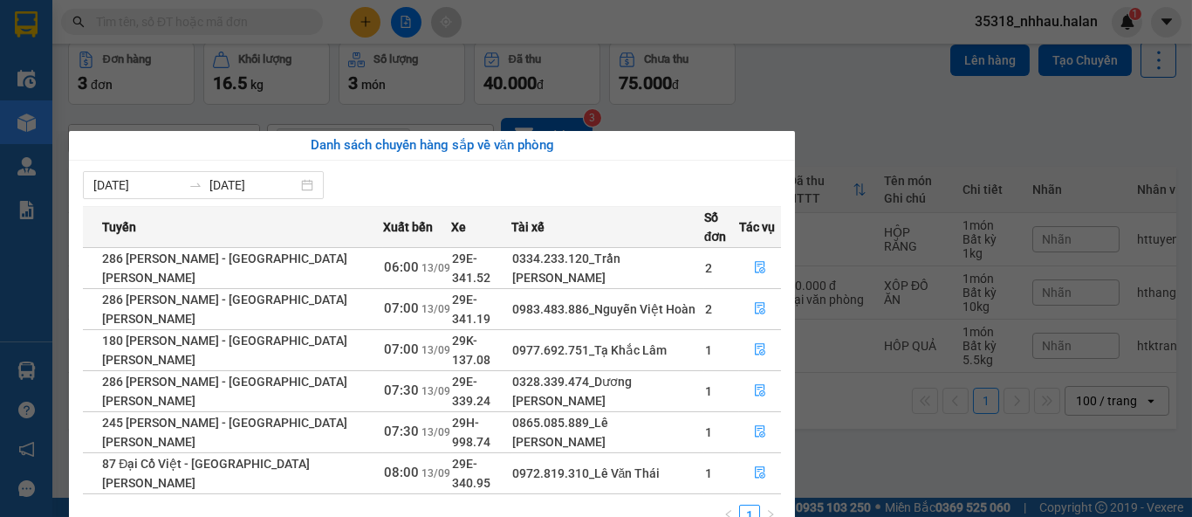
click at [799, 79] on section "Kết quả [PERSON_NAME] ( 0 ) Bộ lọc No Data 35318_nhhau.halan 1 Điều [PERSON_NAM…" at bounding box center [596, 258] width 1192 height 517
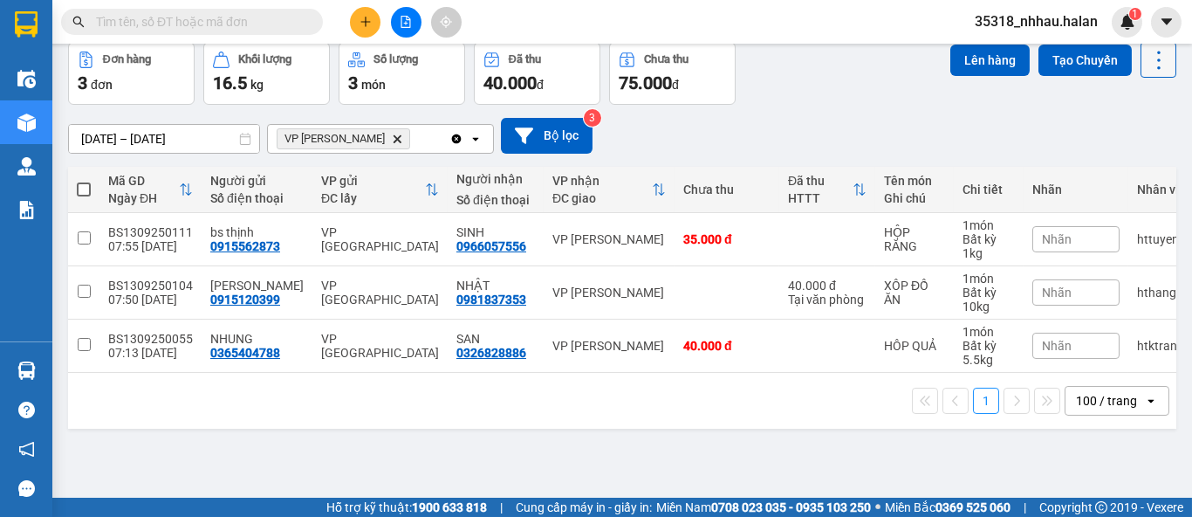
click at [1149, 64] on icon at bounding box center [1159, 60] width 24 height 24
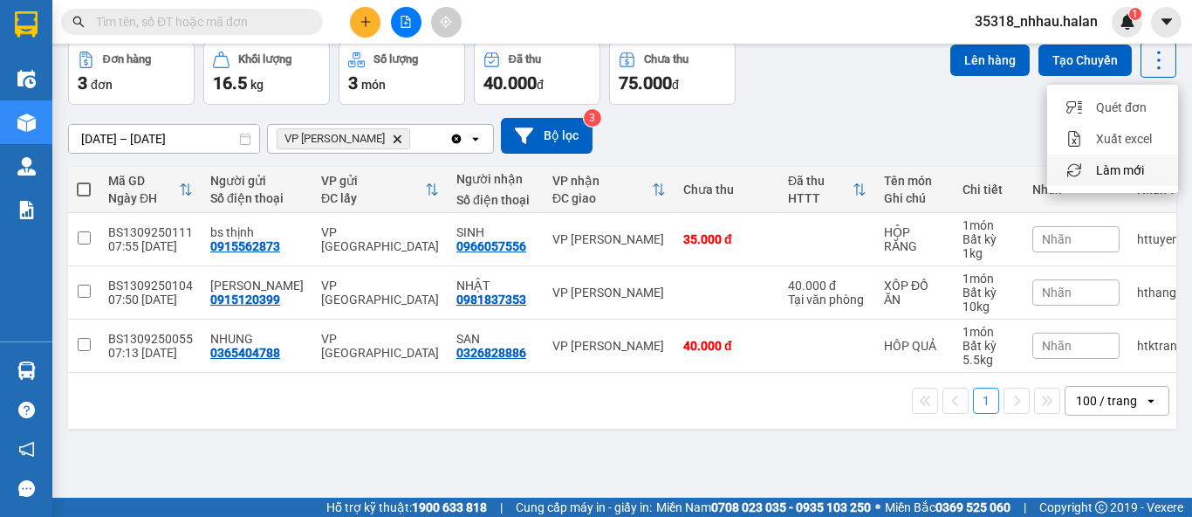
click at [1132, 167] on span "Làm mới" at bounding box center [1120, 169] width 48 height 17
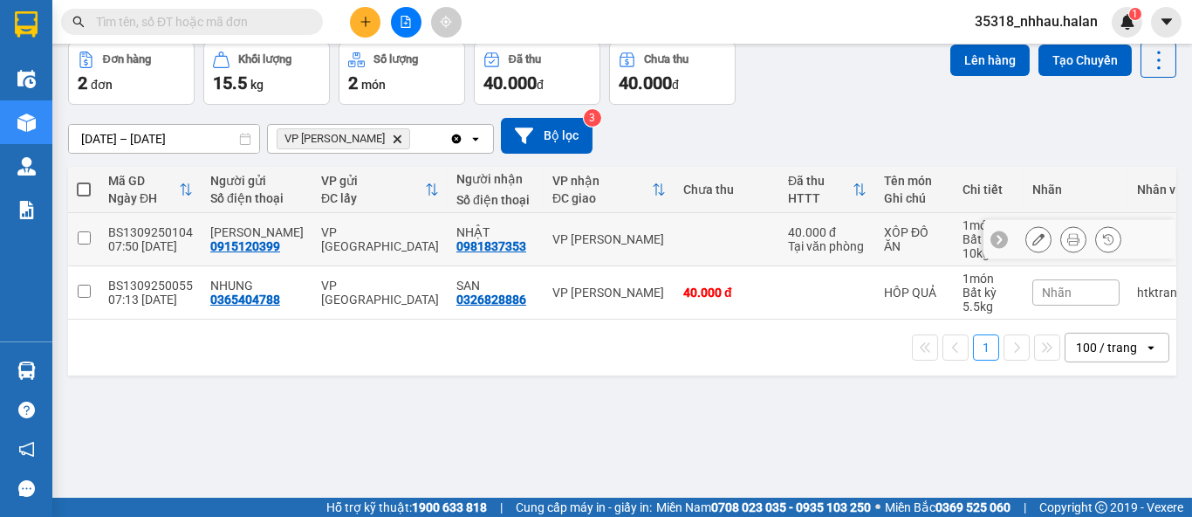
drag, startPoint x: 642, startPoint y: 239, endPoint x: 661, endPoint y: 264, distance: 31.8
click at [642, 239] on td "VP [PERSON_NAME]" at bounding box center [609, 239] width 131 height 53
checkbox input "true"
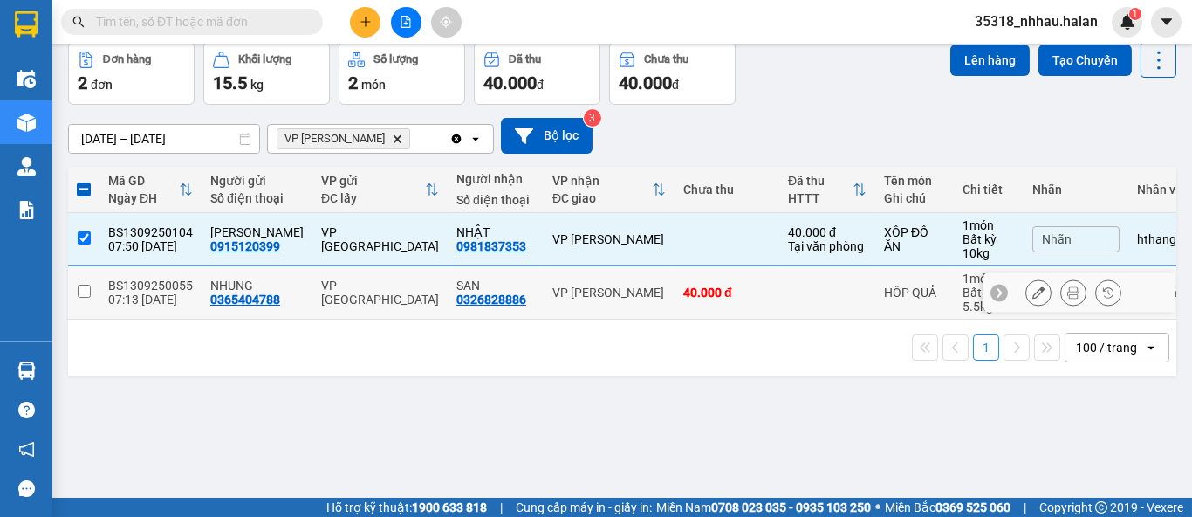
click at [683, 287] on div "40.000 đ" at bounding box center [726, 292] width 87 height 14
checkbox input "true"
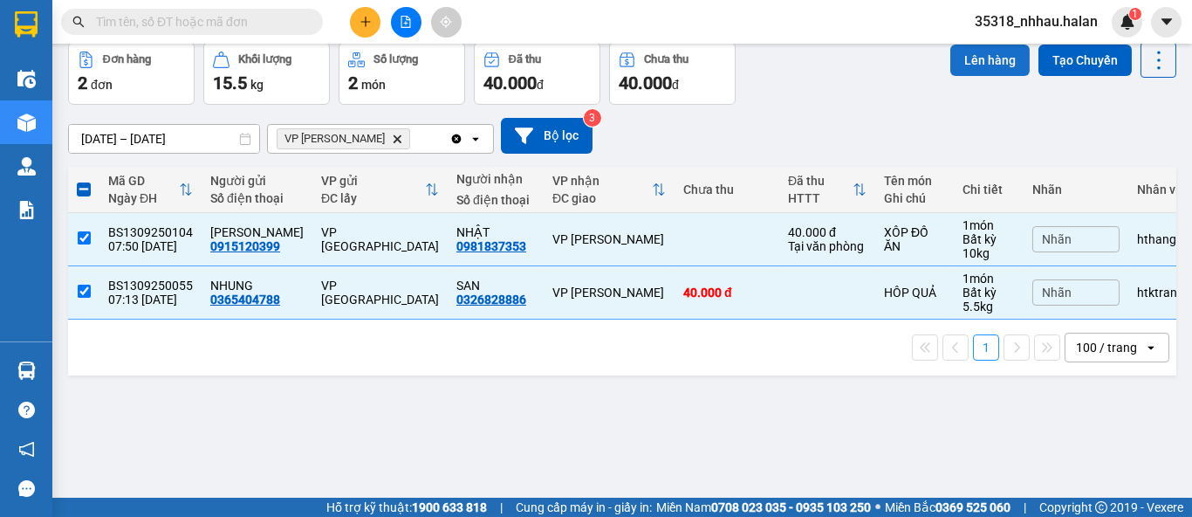
click at [967, 64] on button "Lên hàng" at bounding box center [989, 60] width 79 height 31
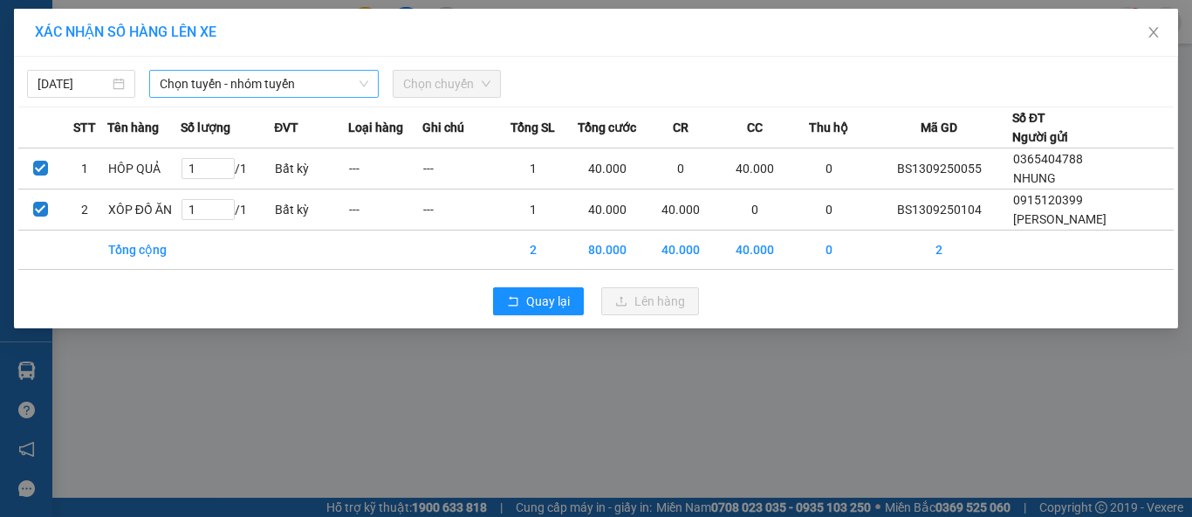
click at [278, 84] on span "Chọn tuyến - nhóm tuyến" at bounding box center [264, 84] width 209 height 26
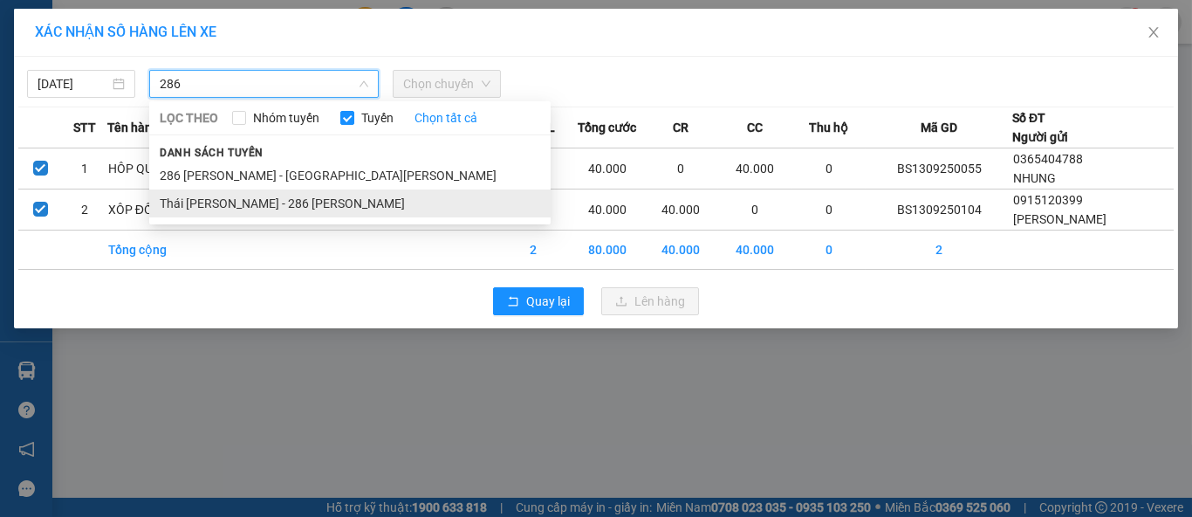
type input "286"
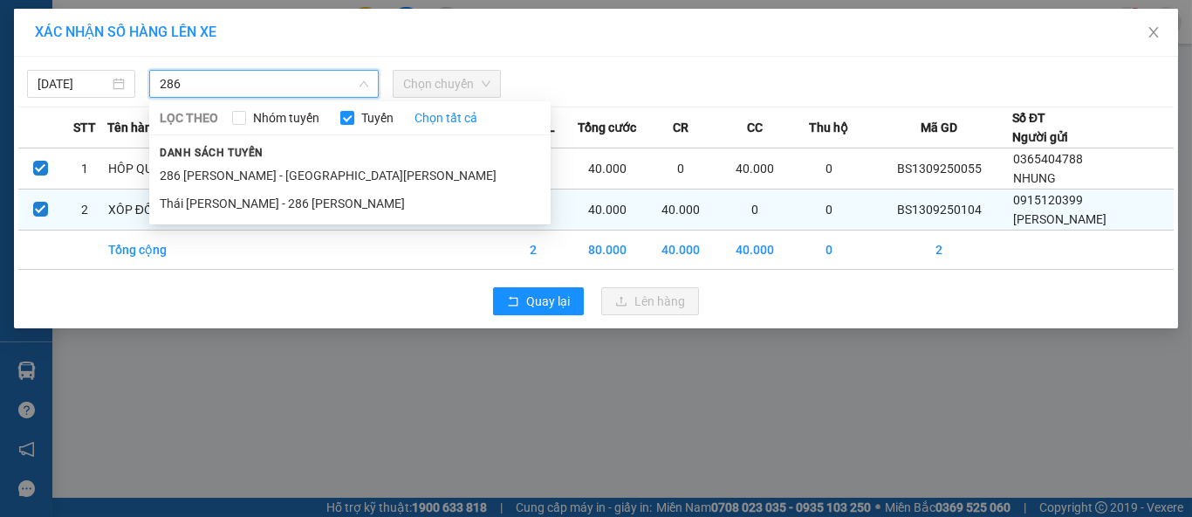
click at [299, 201] on li "Thái [PERSON_NAME] - 286 [PERSON_NAME]" at bounding box center [349, 203] width 401 height 28
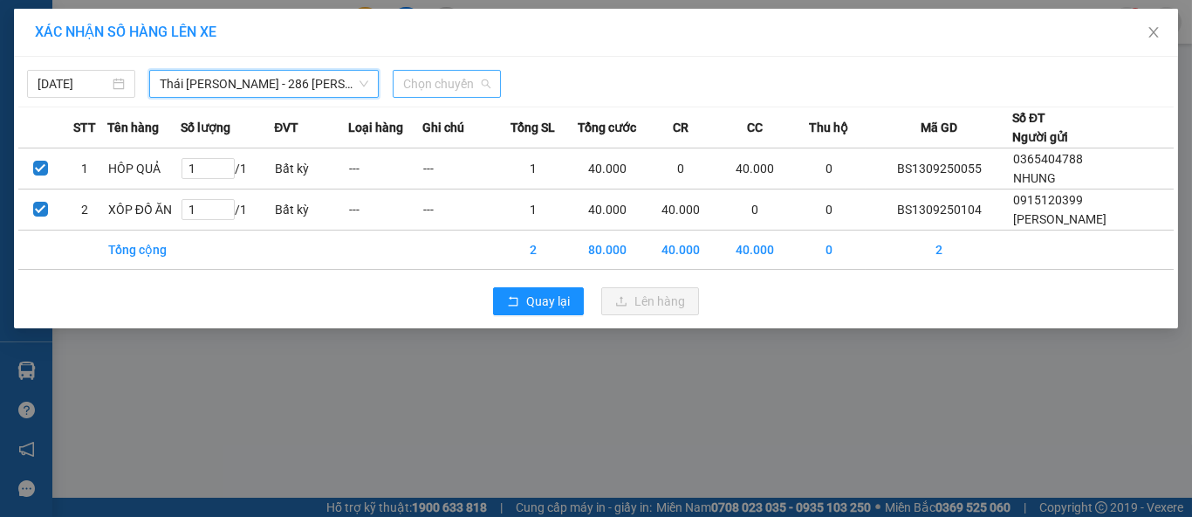
click at [429, 87] on span "Chọn chuyến" at bounding box center [446, 84] width 87 height 26
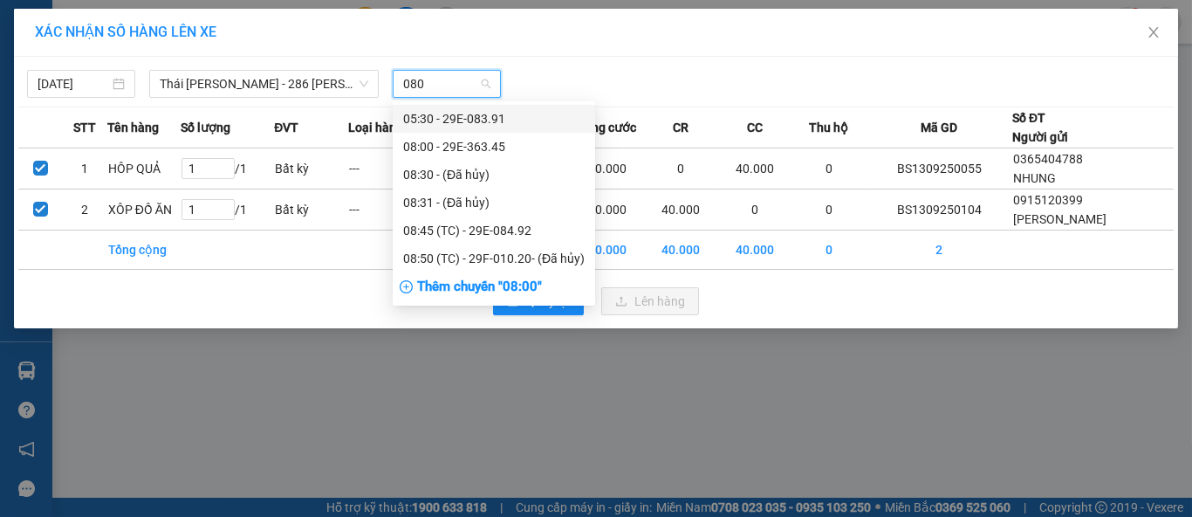
type input "0800"
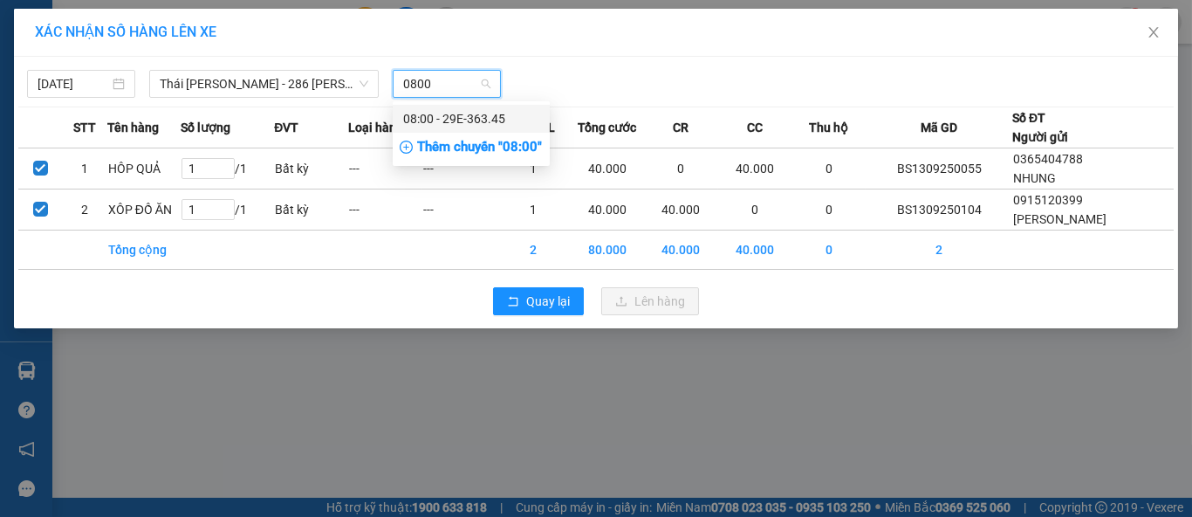
click at [474, 118] on div "08:00 - 29E-363.45" at bounding box center [471, 118] width 136 height 19
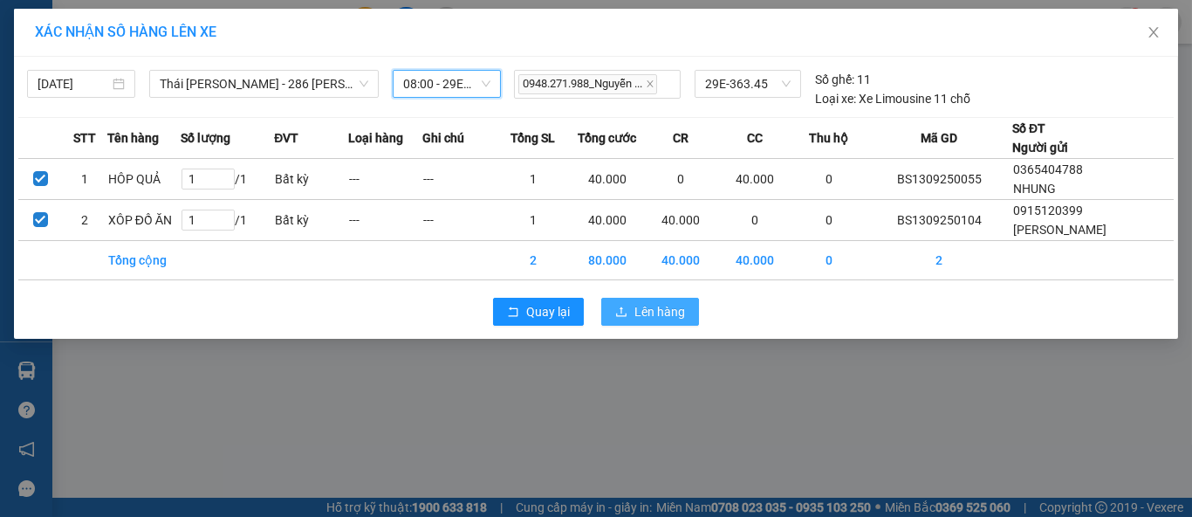
click at [635, 311] on span "Lên hàng" at bounding box center [660, 311] width 51 height 19
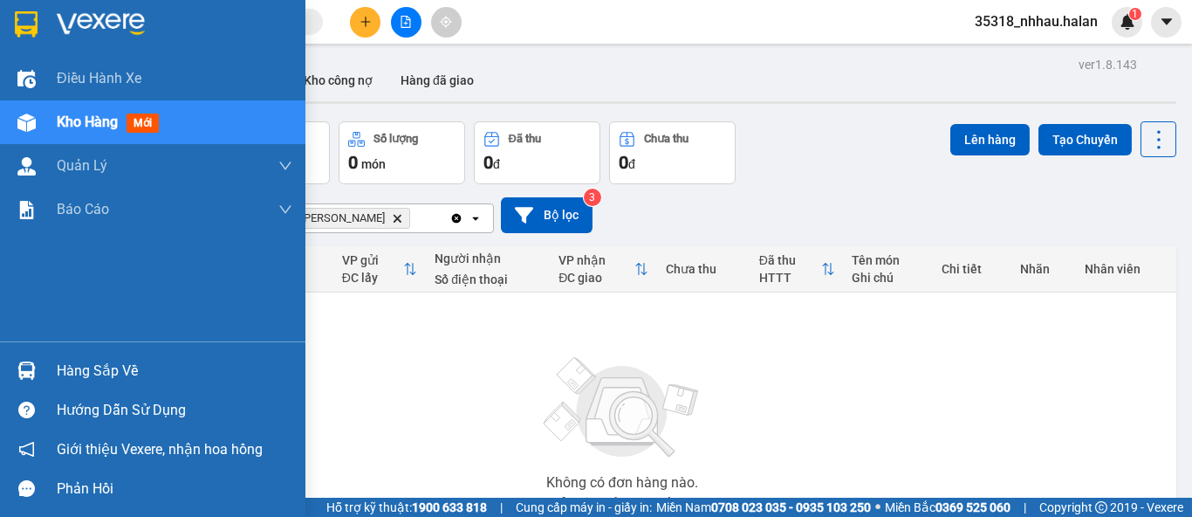
drag, startPoint x: 69, startPoint y: 357, endPoint x: 123, endPoint y: 352, distance: 54.4
click at [77, 358] on div "Hàng sắp về" at bounding box center [175, 371] width 236 height 26
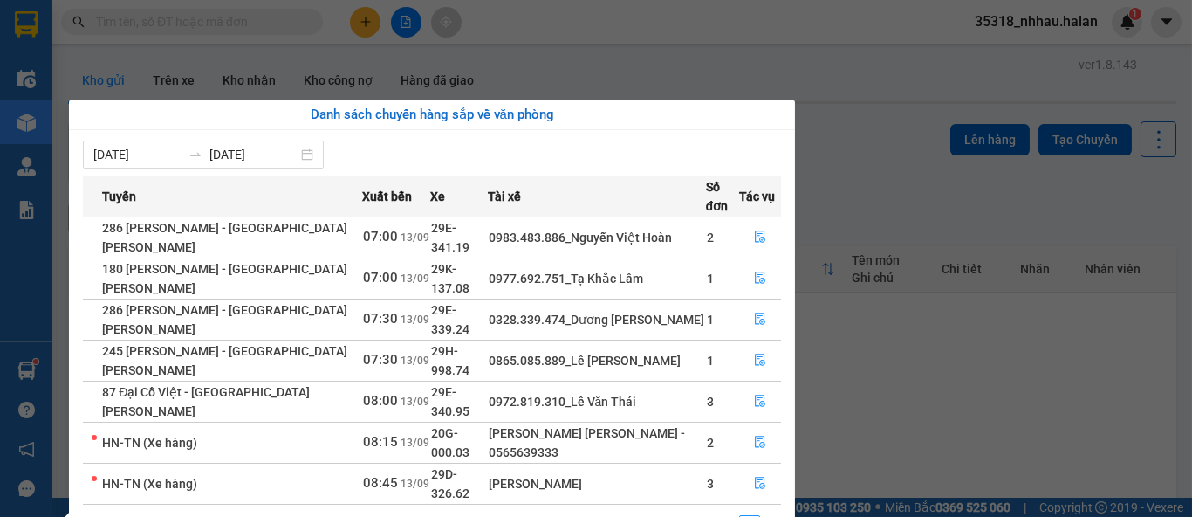
click at [827, 131] on section "Kết quả [PERSON_NAME] ( 0 ) Bộ lọc No Data 35318_nhhau.halan 1 Điều [PERSON_NAM…" at bounding box center [596, 258] width 1192 height 517
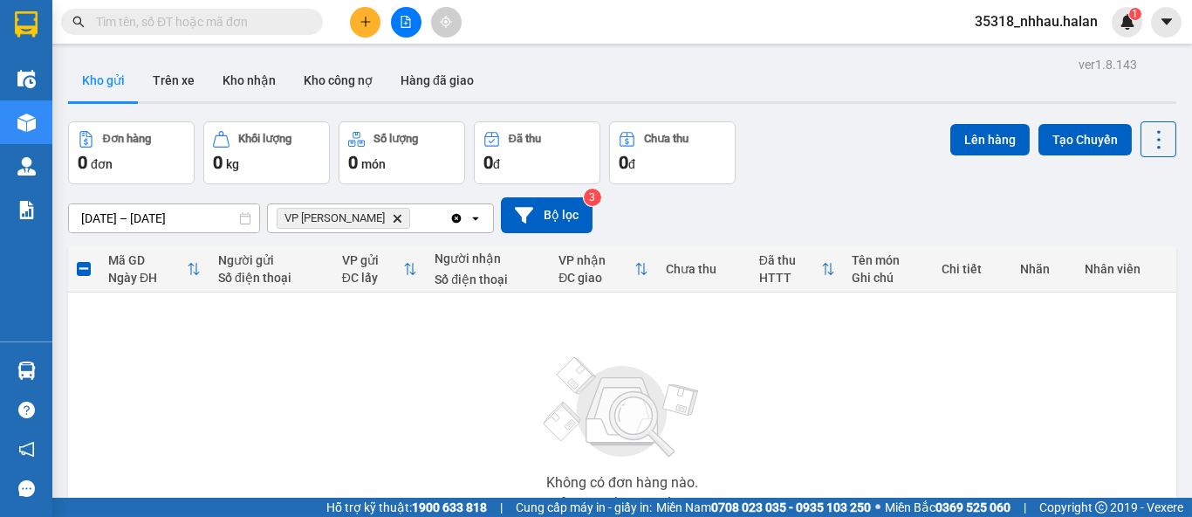
click at [368, 211] on span "VP [PERSON_NAME] Delete" at bounding box center [344, 218] width 134 height 21
click at [394, 215] on icon "VP Nguyễn Trãi, close by backspace" at bounding box center [398, 218] width 8 height 8
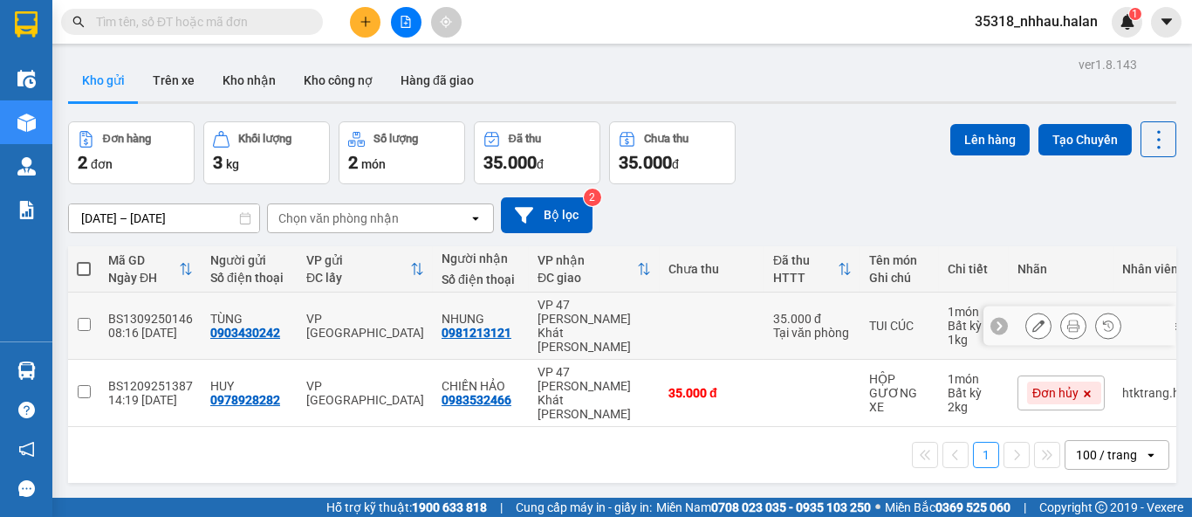
click at [861, 314] on td "TUI CÚC" at bounding box center [900, 325] width 79 height 67
checkbox input "true"
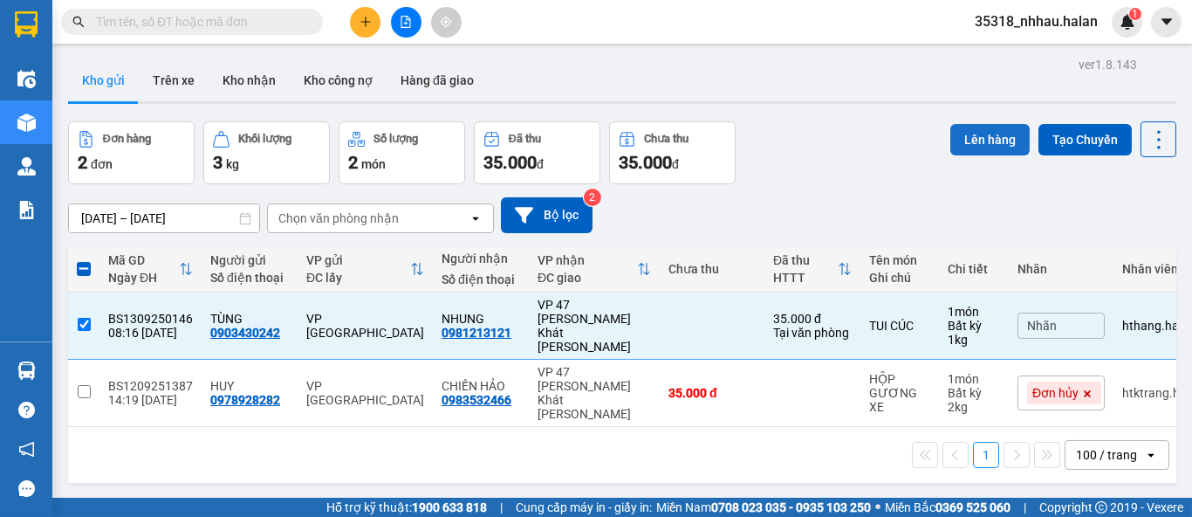
click at [961, 134] on button "Lên hàng" at bounding box center [989, 139] width 79 height 31
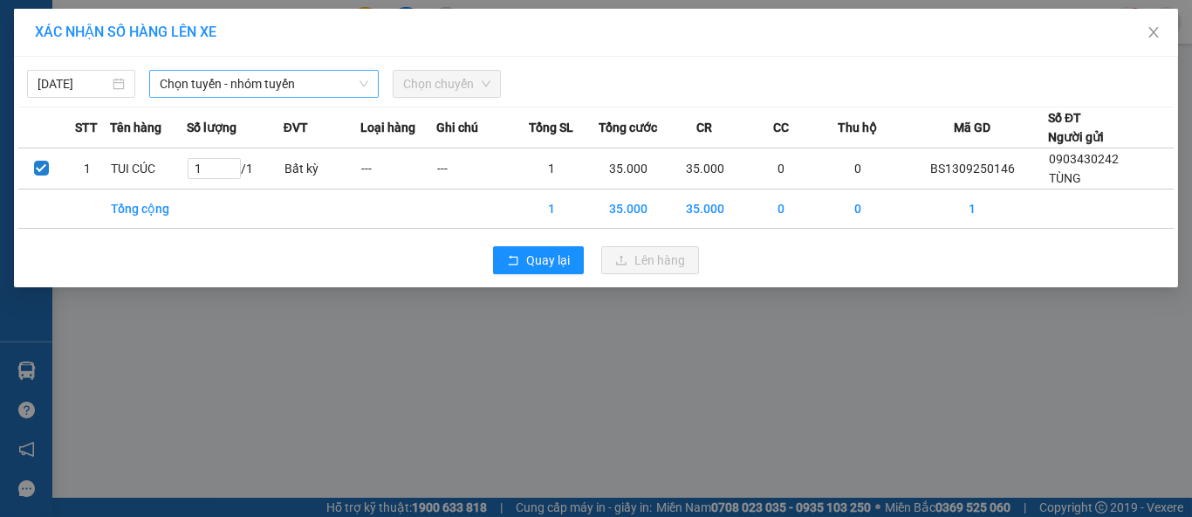
click at [202, 92] on span "Chọn tuyến - nhóm tuyến" at bounding box center [264, 84] width 209 height 26
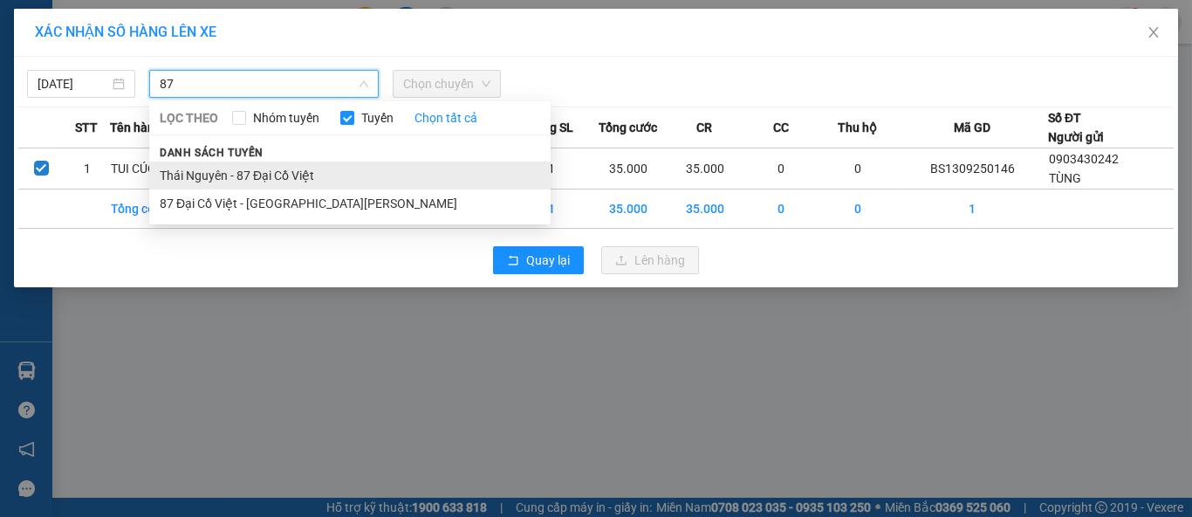
type input "87"
click at [252, 171] on li "Thái Nguyên - 87 Đại Cồ Việt" at bounding box center [349, 175] width 401 height 28
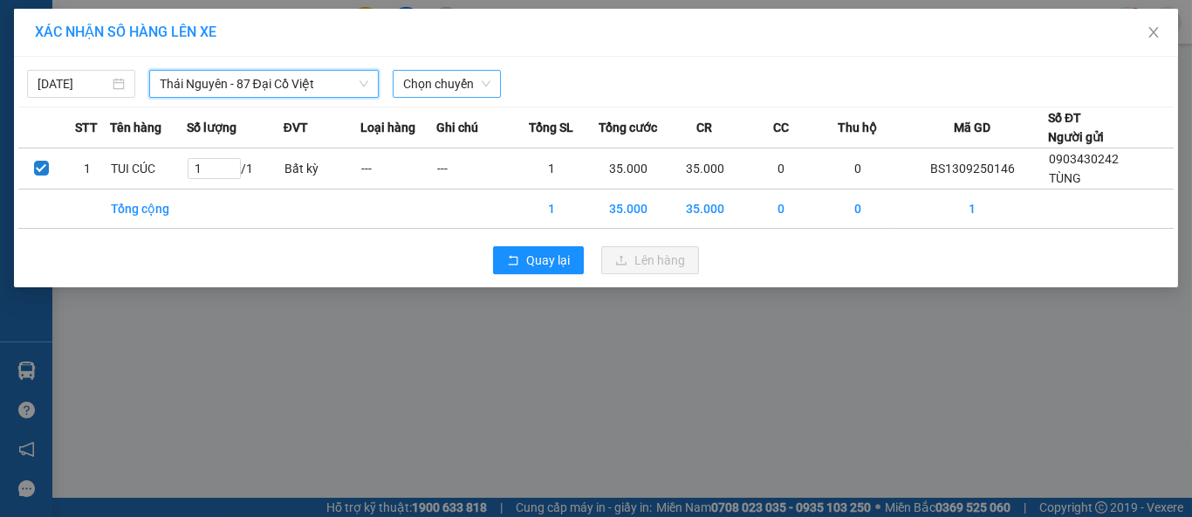
click at [444, 86] on span "Chọn chuyến" at bounding box center [446, 84] width 87 height 26
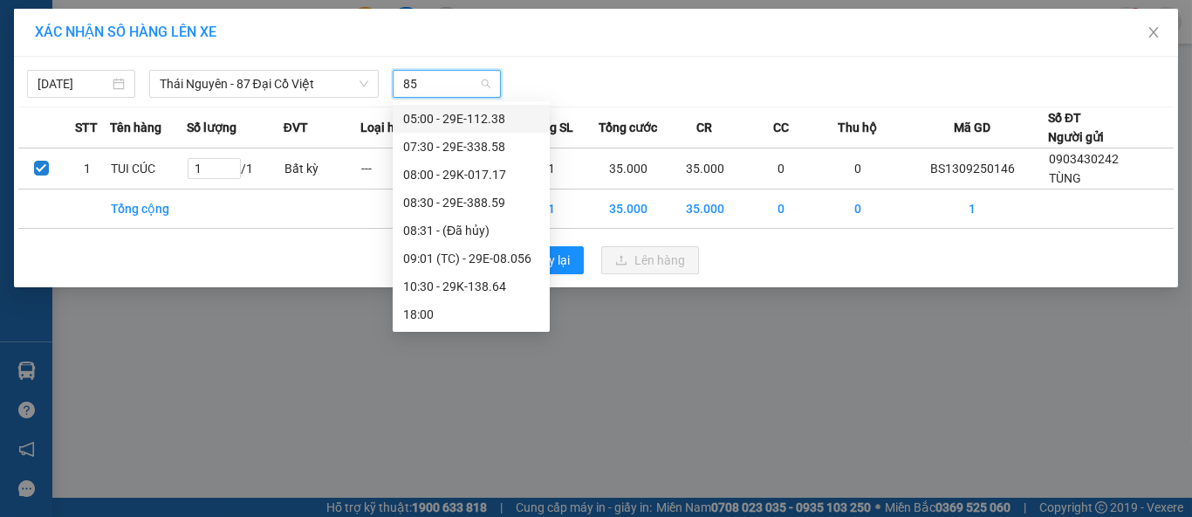
type input "859"
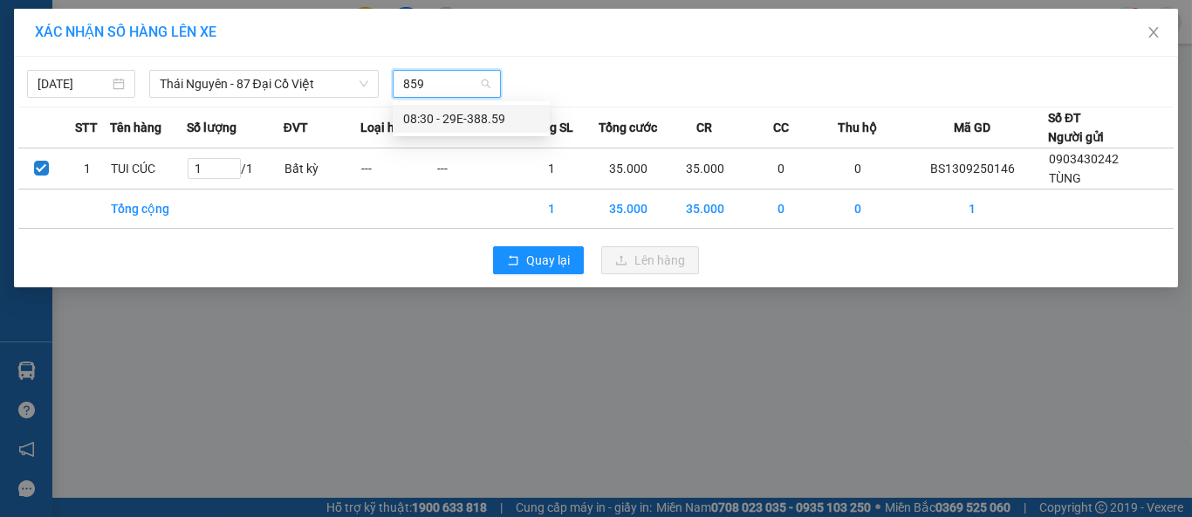
click at [500, 118] on div "08:30 - 29E-388.59" at bounding box center [471, 118] width 136 height 19
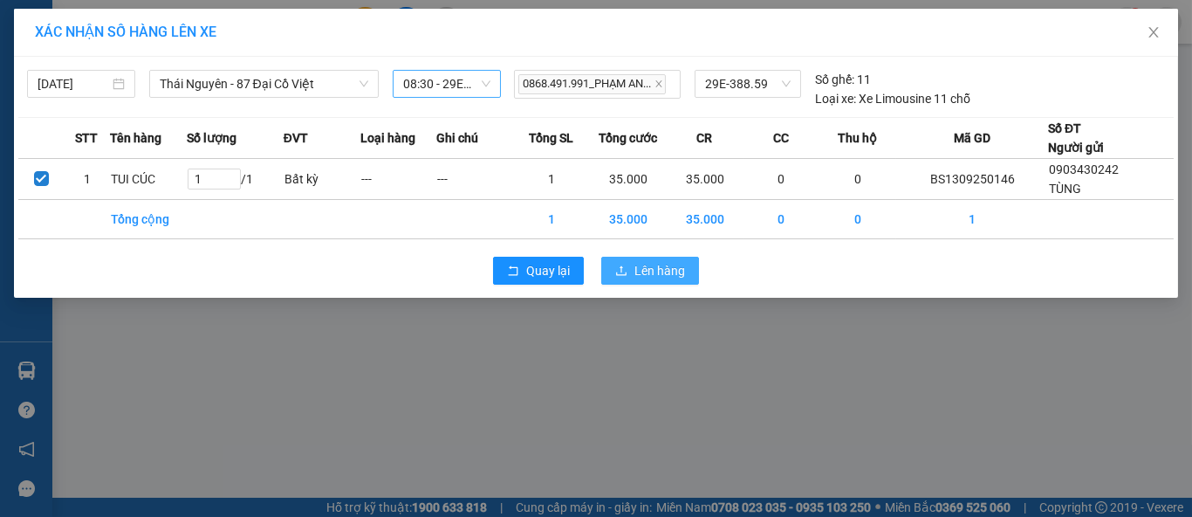
click at [626, 266] on icon "upload" at bounding box center [621, 270] width 12 height 12
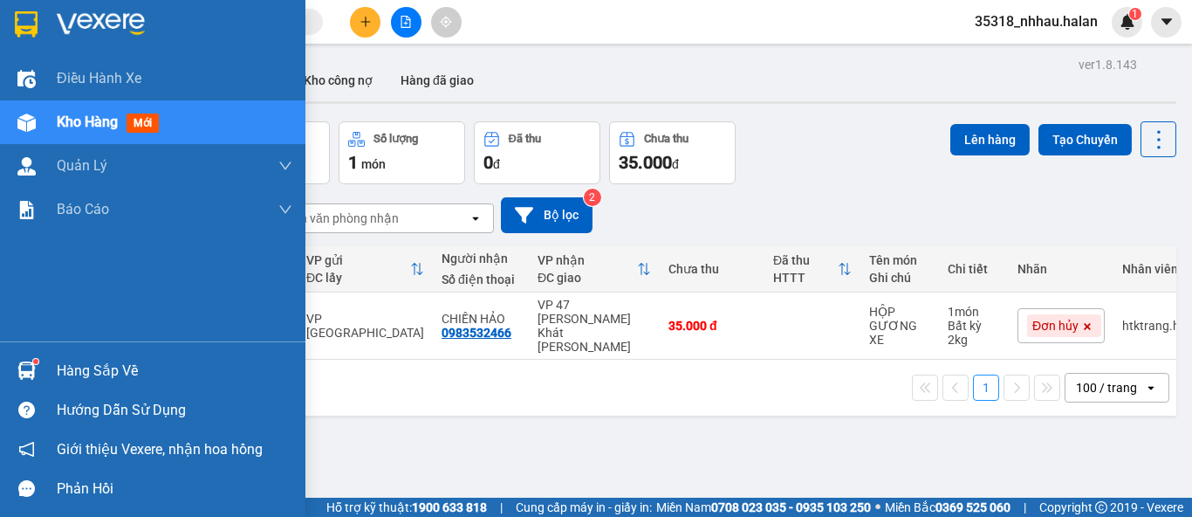
click at [71, 370] on div "Hàng sắp về" at bounding box center [175, 371] width 236 height 26
